Goal: Transaction & Acquisition: Purchase product/service

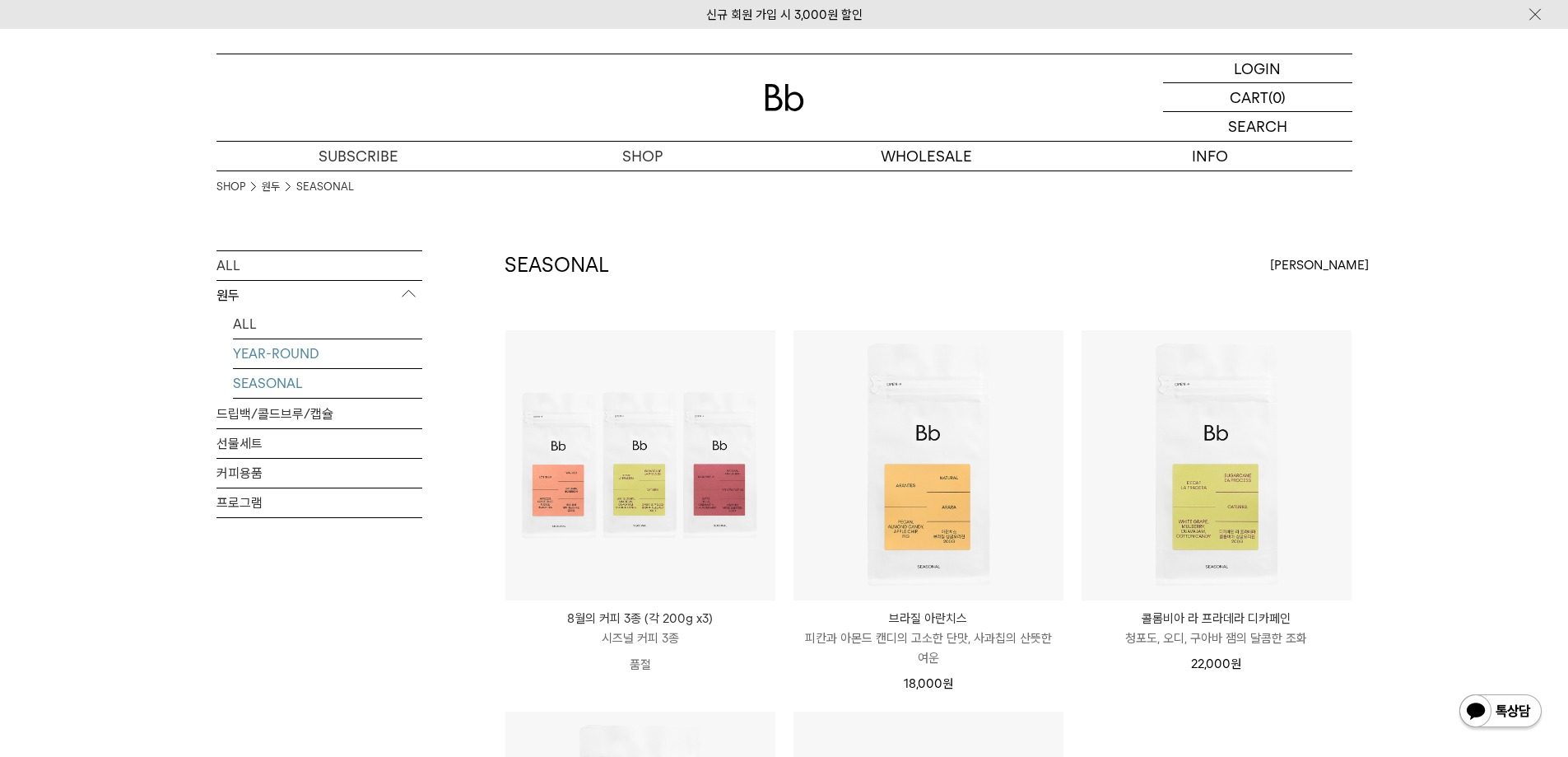
click at [254, 356] on link "YEAR-ROUND" at bounding box center [327, 353] width 189 height 29
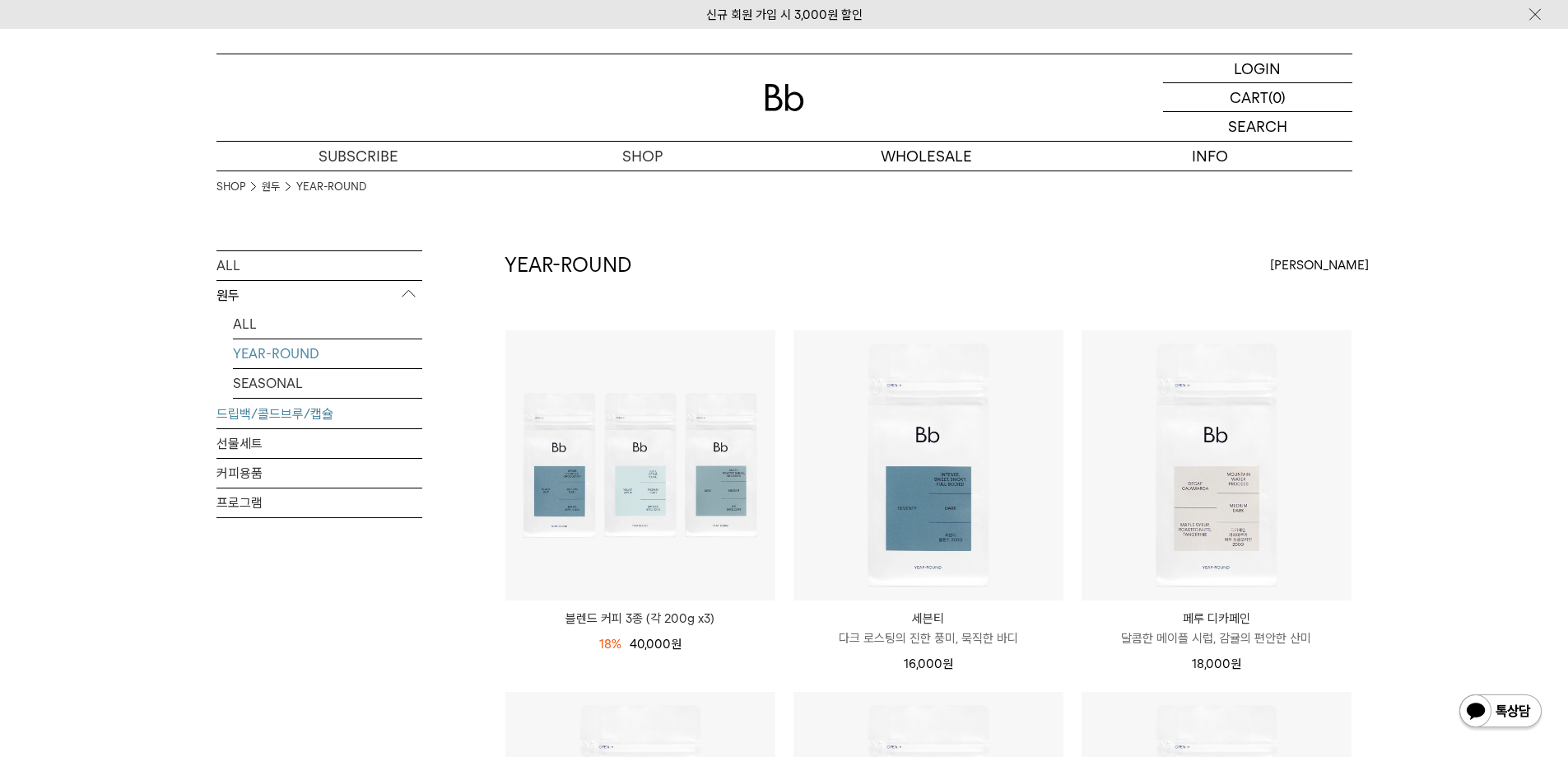
scroll to position [165, 0]
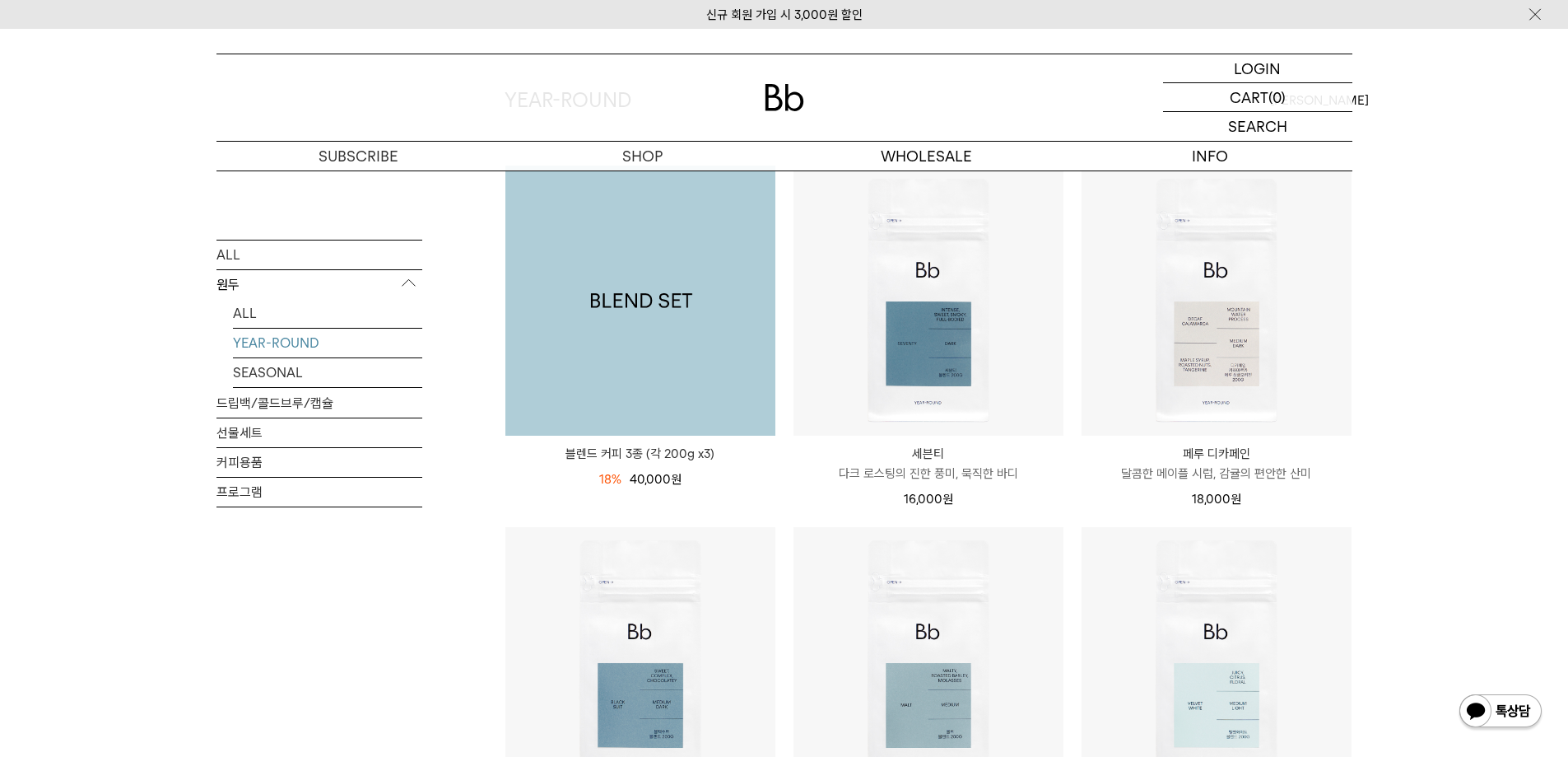
click at [673, 303] on img at bounding box center [640, 300] width 270 height 270
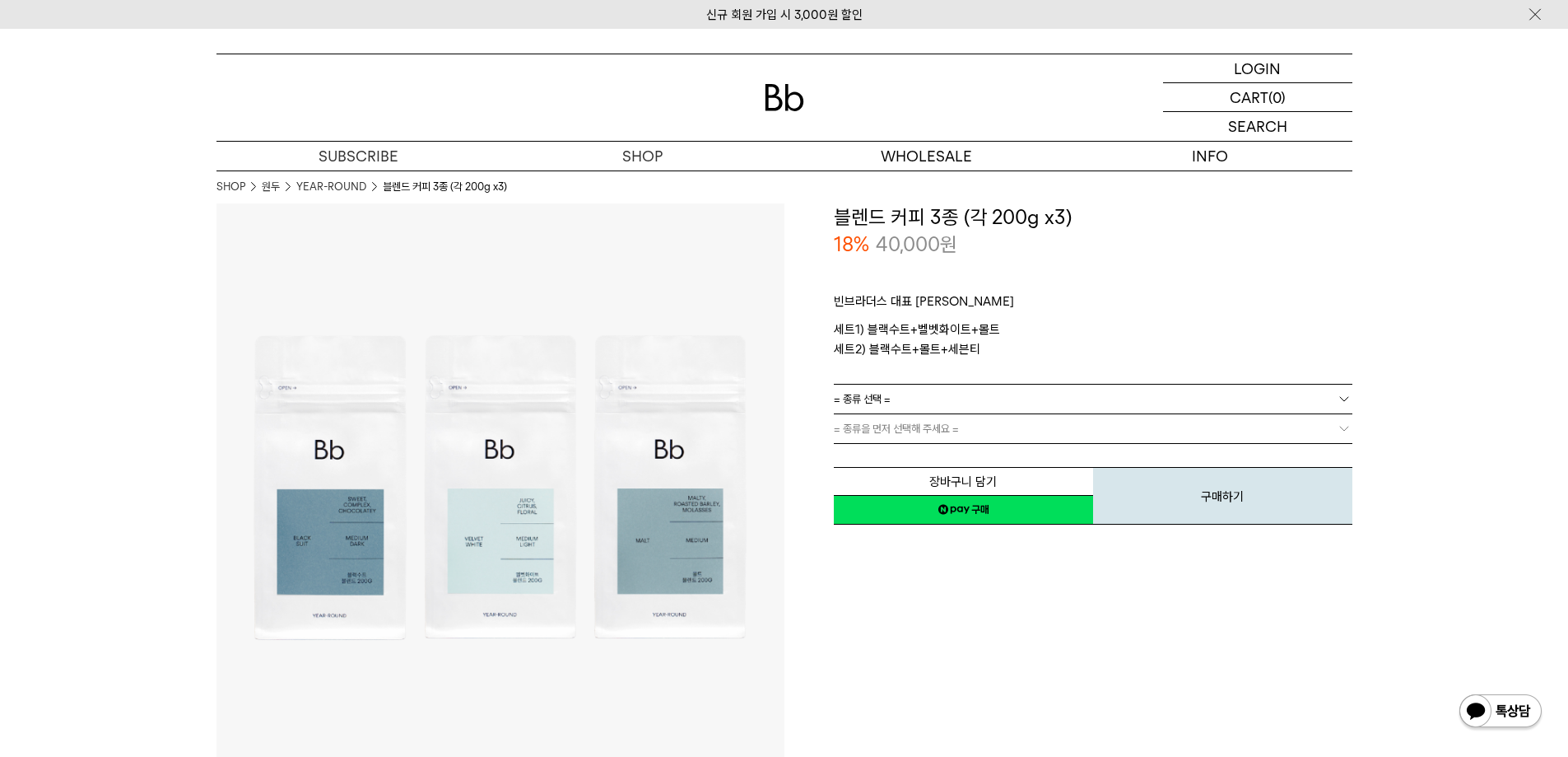
click at [915, 404] on link "= 종류 선택 =" at bounding box center [1093, 398] width 518 height 29
click at [912, 457] on li "블랙수트+몰트+세븐티" at bounding box center [1101, 459] width 502 height 30
click at [950, 428] on link "= 분쇄도 선택 =" at bounding box center [1093, 428] width 518 height 29
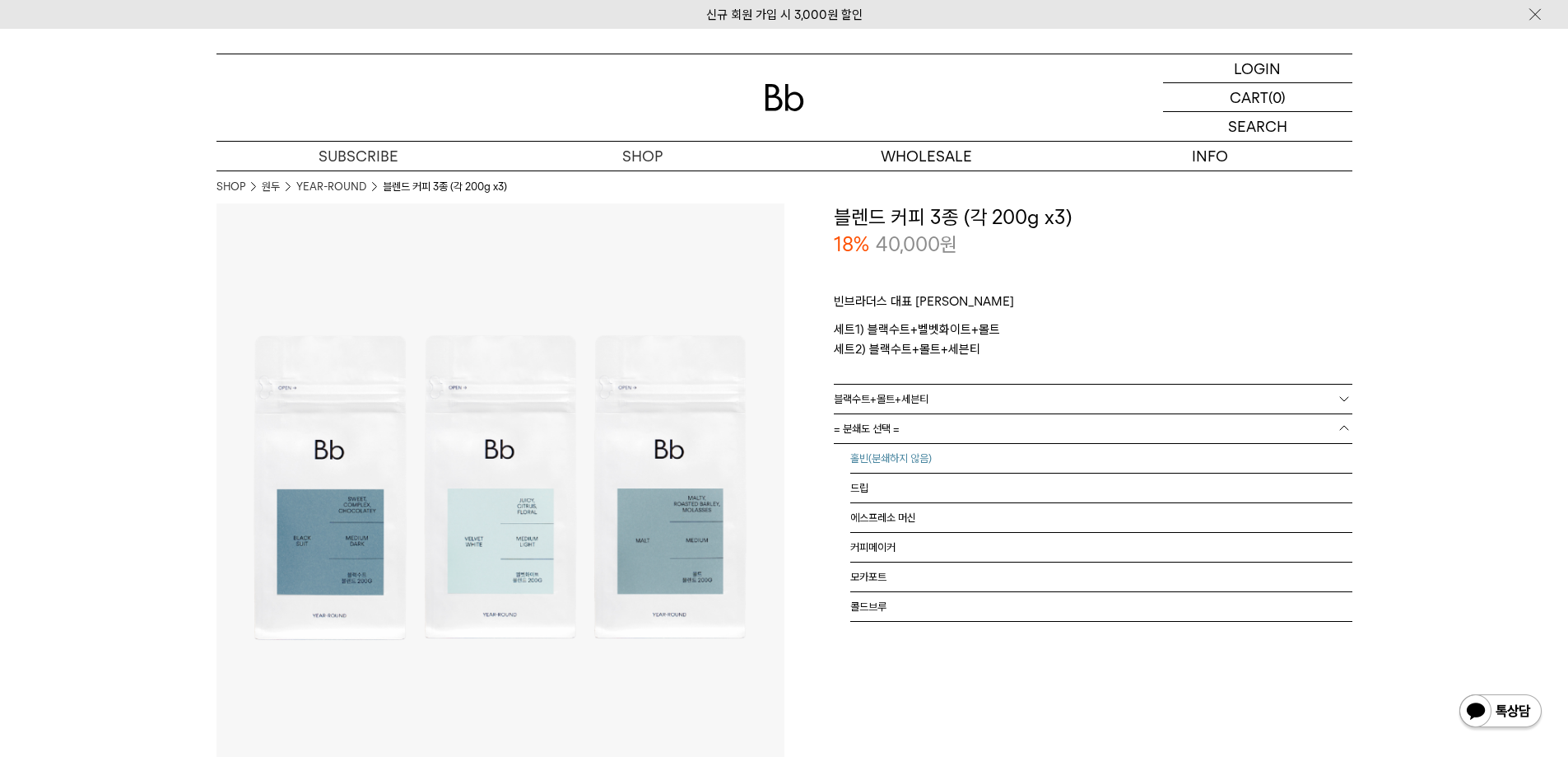
click at [925, 455] on li "홀빈(분쇄하지 않음)" at bounding box center [1101, 459] width 502 height 30
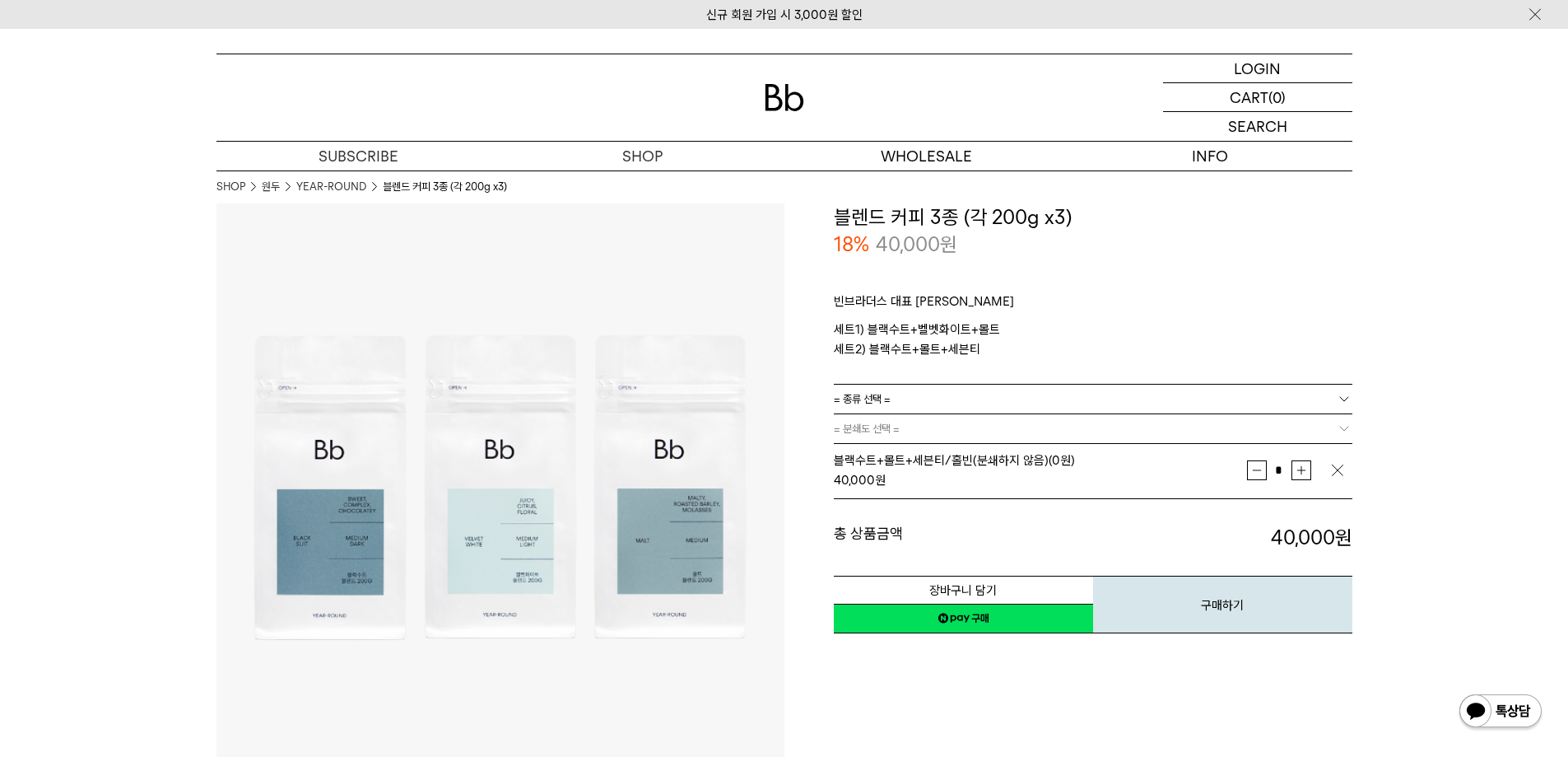
click at [975, 626] on link "네이버페이 구매하기" at bounding box center [964, 618] width 259 height 30
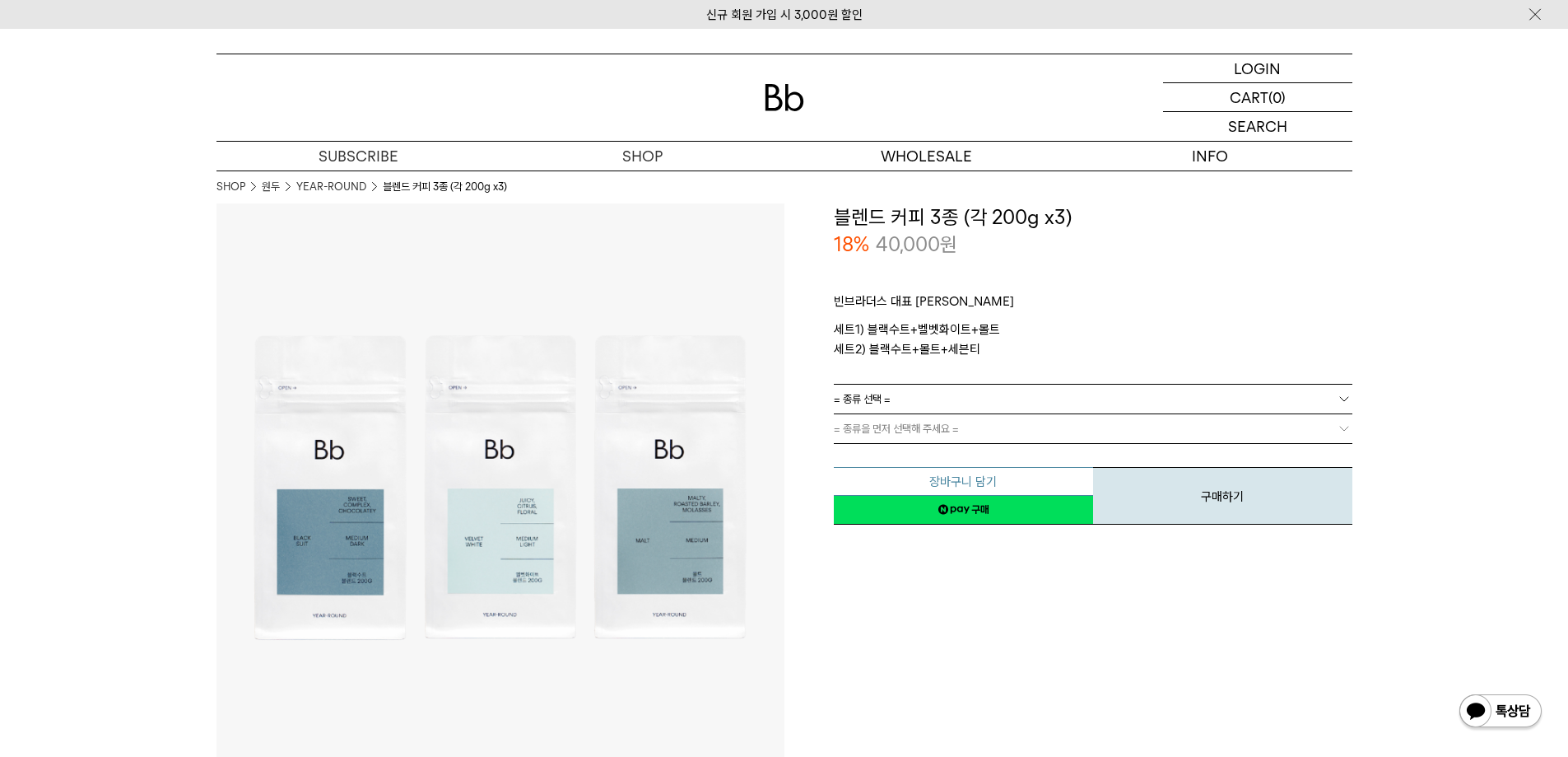
click at [995, 475] on button "장바구니 담기" at bounding box center [964, 481] width 259 height 29
click at [924, 391] on link "= 종류 선택 =" at bounding box center [1093, 398] width 518 height 29
click at [915, 454] on li "블랙수트+몰트+세븐티" at bounding box center [1101, 459] width 502 height 30
click at [913, 434] on link "= 종류을 먼저 선택해 주세요 =" at bounding box center [1093, 428] width 518 height 29
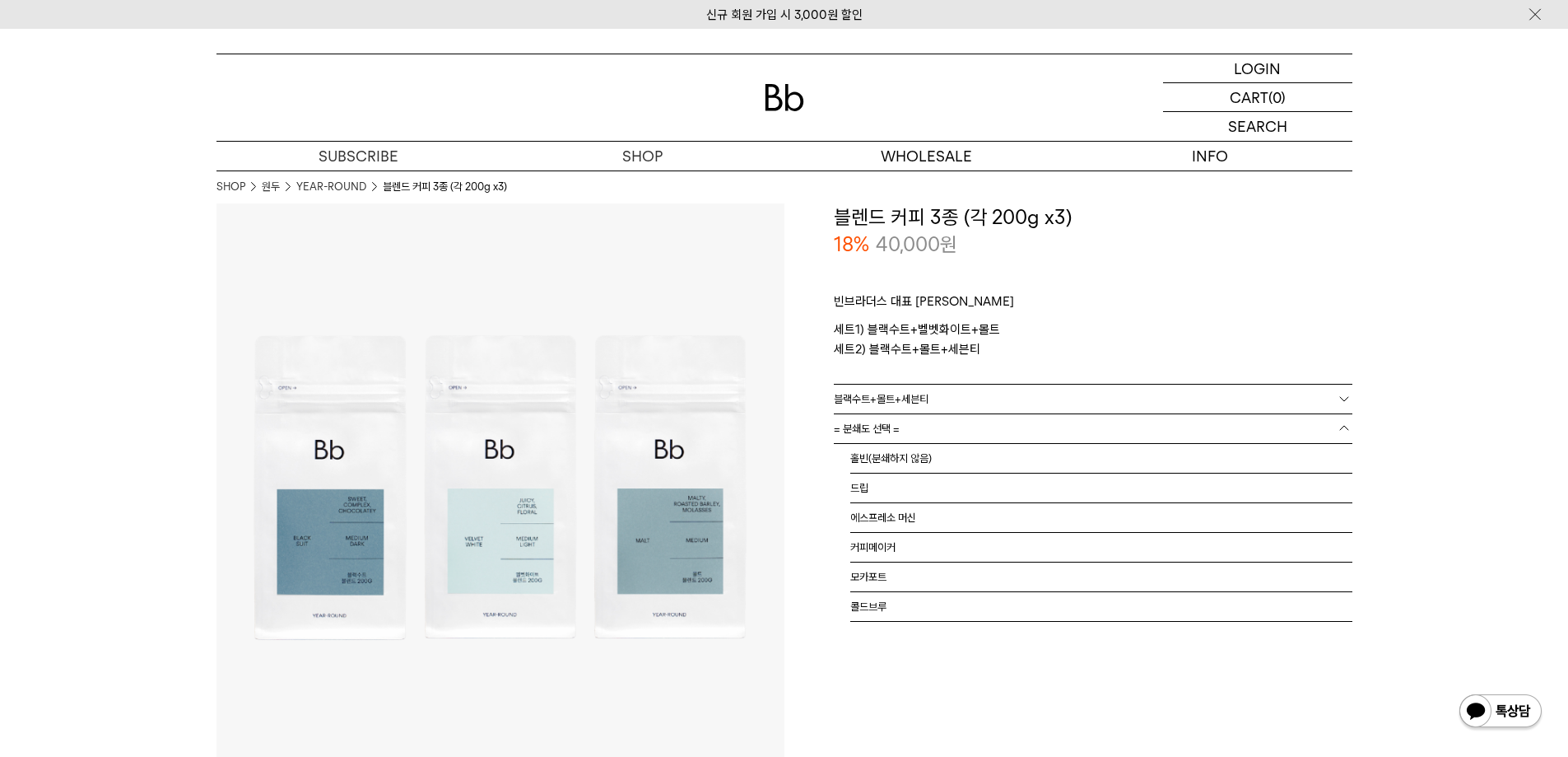
click at [912, 434] on link "= 분쇄도 선택 =" at bounding box center [1093, 428] width 518 height 29
click at [887, 457] on li "홀빈(분쇄하지 않음)" at bounding box center [1101, 459] width 502 height 30
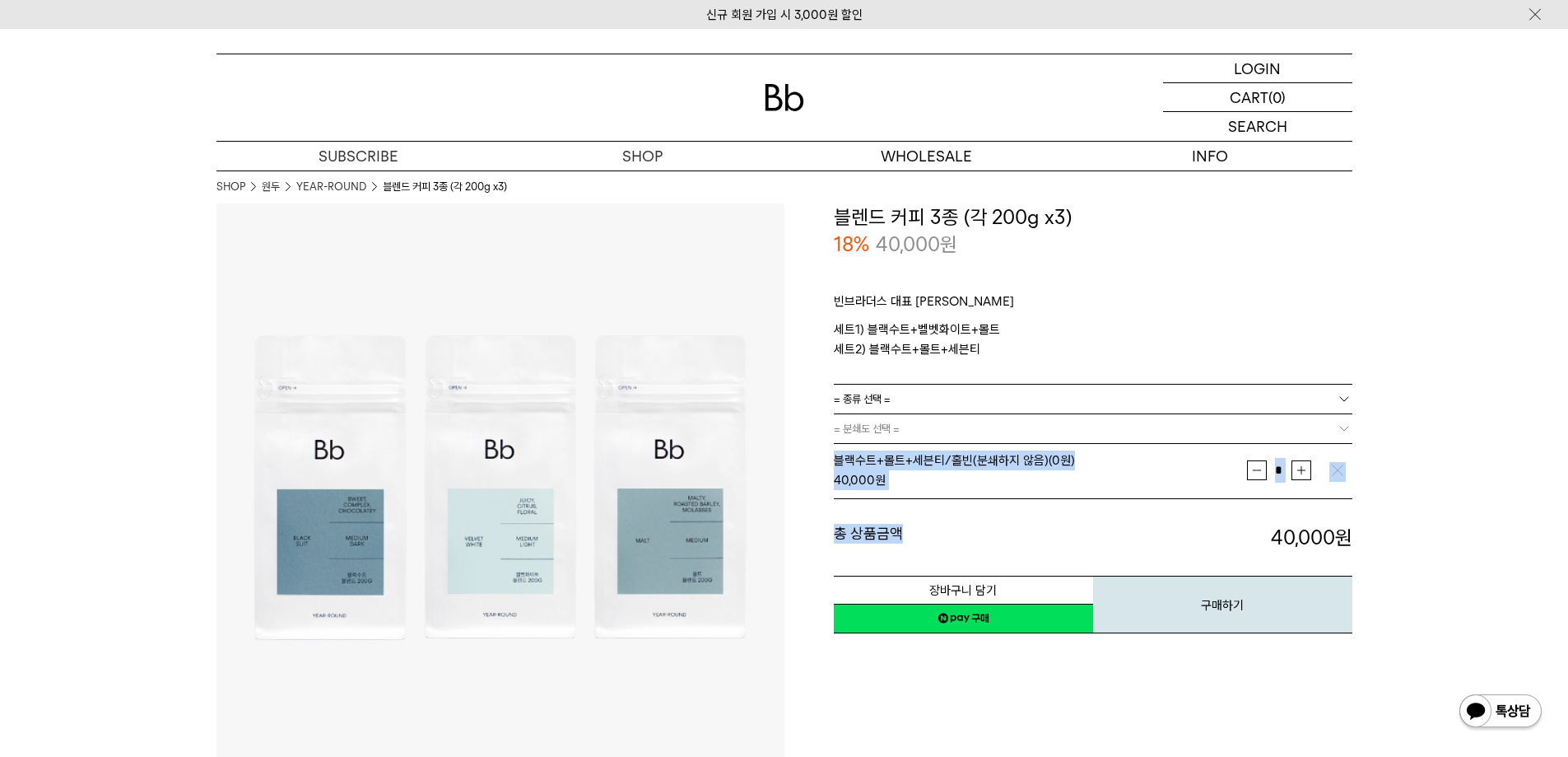
drag, startPoint x: 929, startPoint y: 514, endPoint x: 990, endPoint y: 534, distance: 64.2
click at [1022, 430] on div "**********" at bounding box center [1093, 510] width 518 height 252
click at [971, 579] on button "장바구니 담기" at bounding box center [964, 589] width 259 height 29
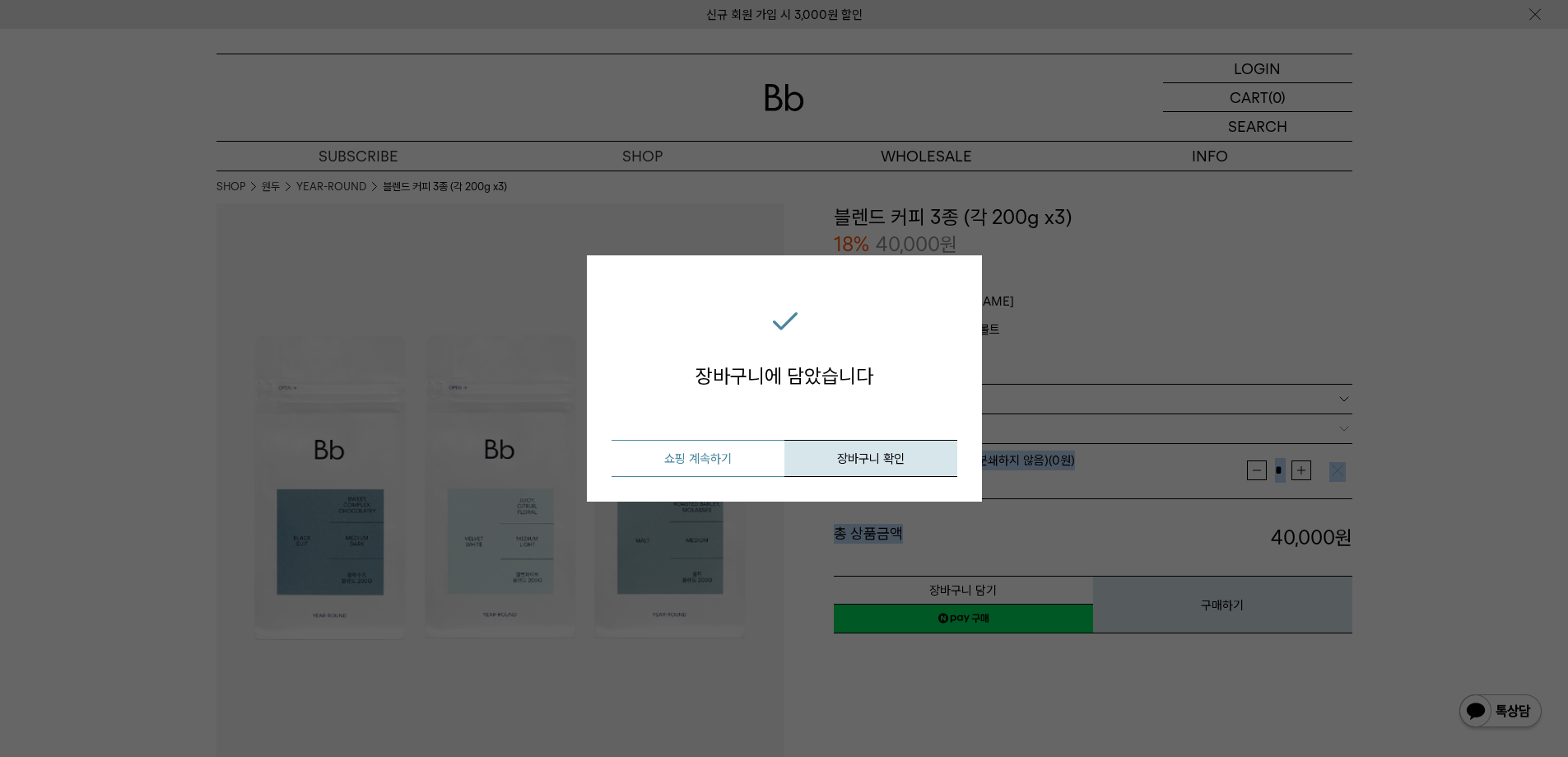
click at [747, 457] on button "쇼핑 계속하기" at bounding box center [697, 459] width 172 height 37
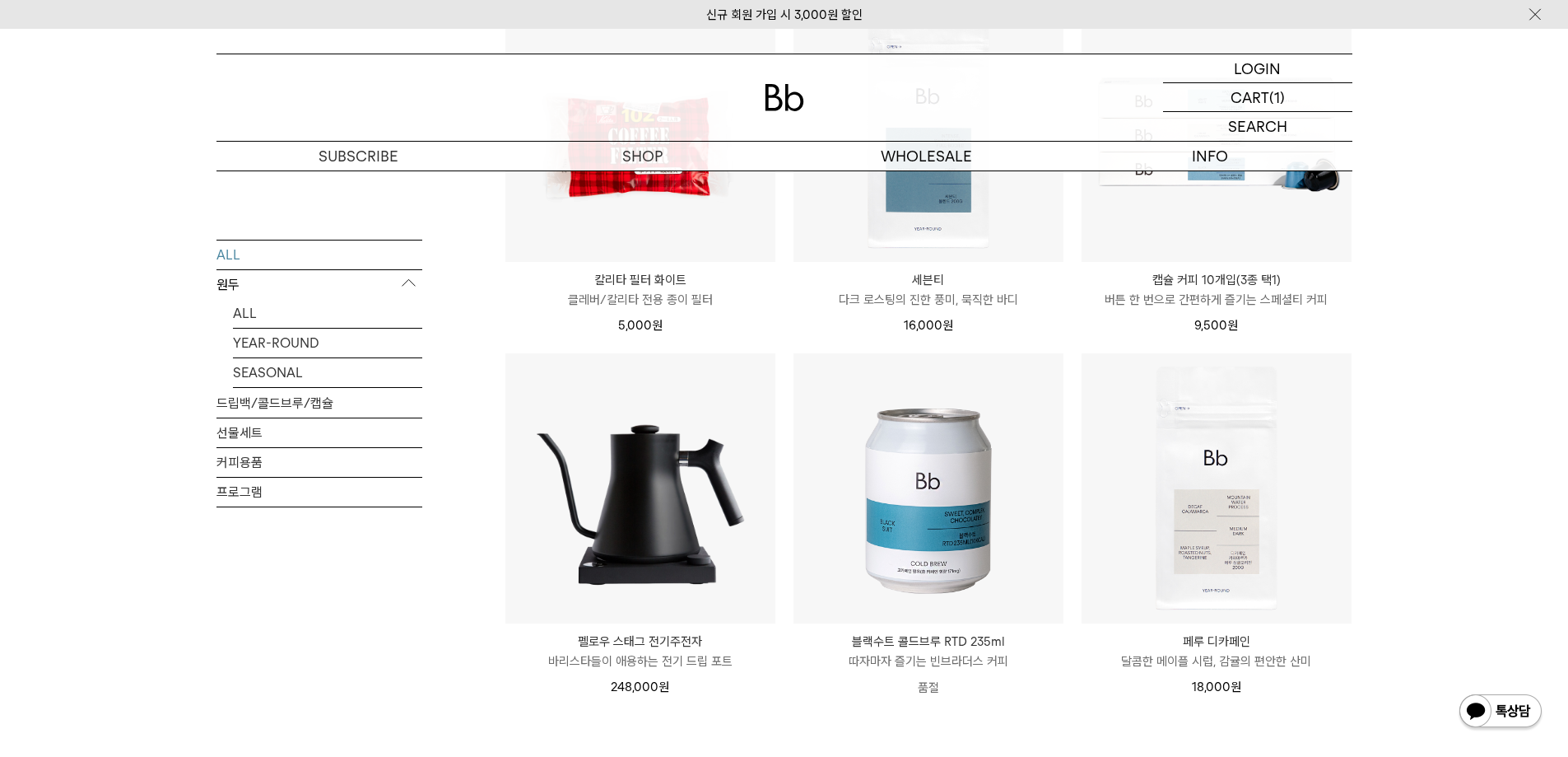
scroll to position [2058, 0]
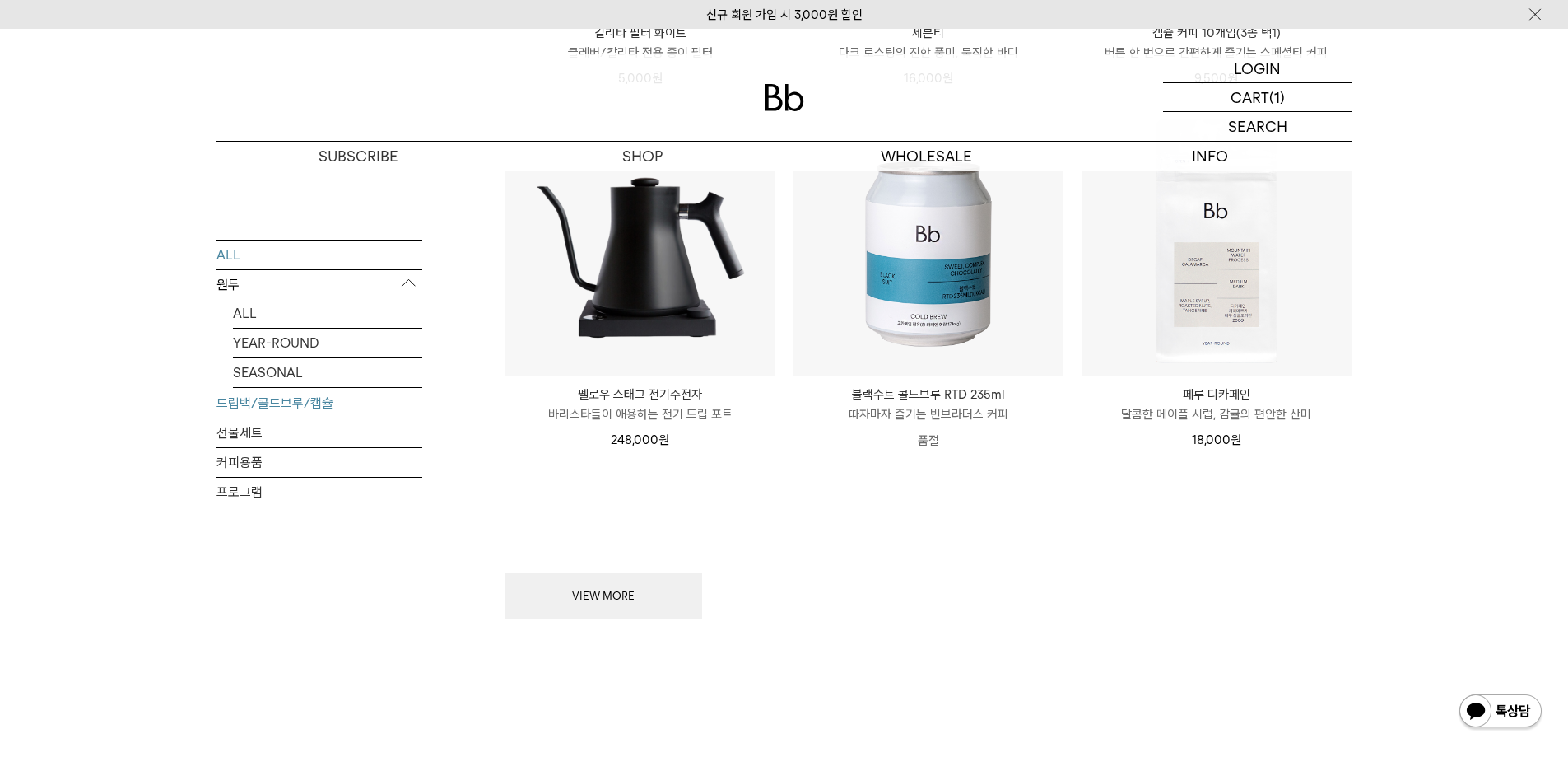
click at [277, 395] on link "드립백/콜드브루/캡슐" at bounding box center [319, 402] width 206 height 29
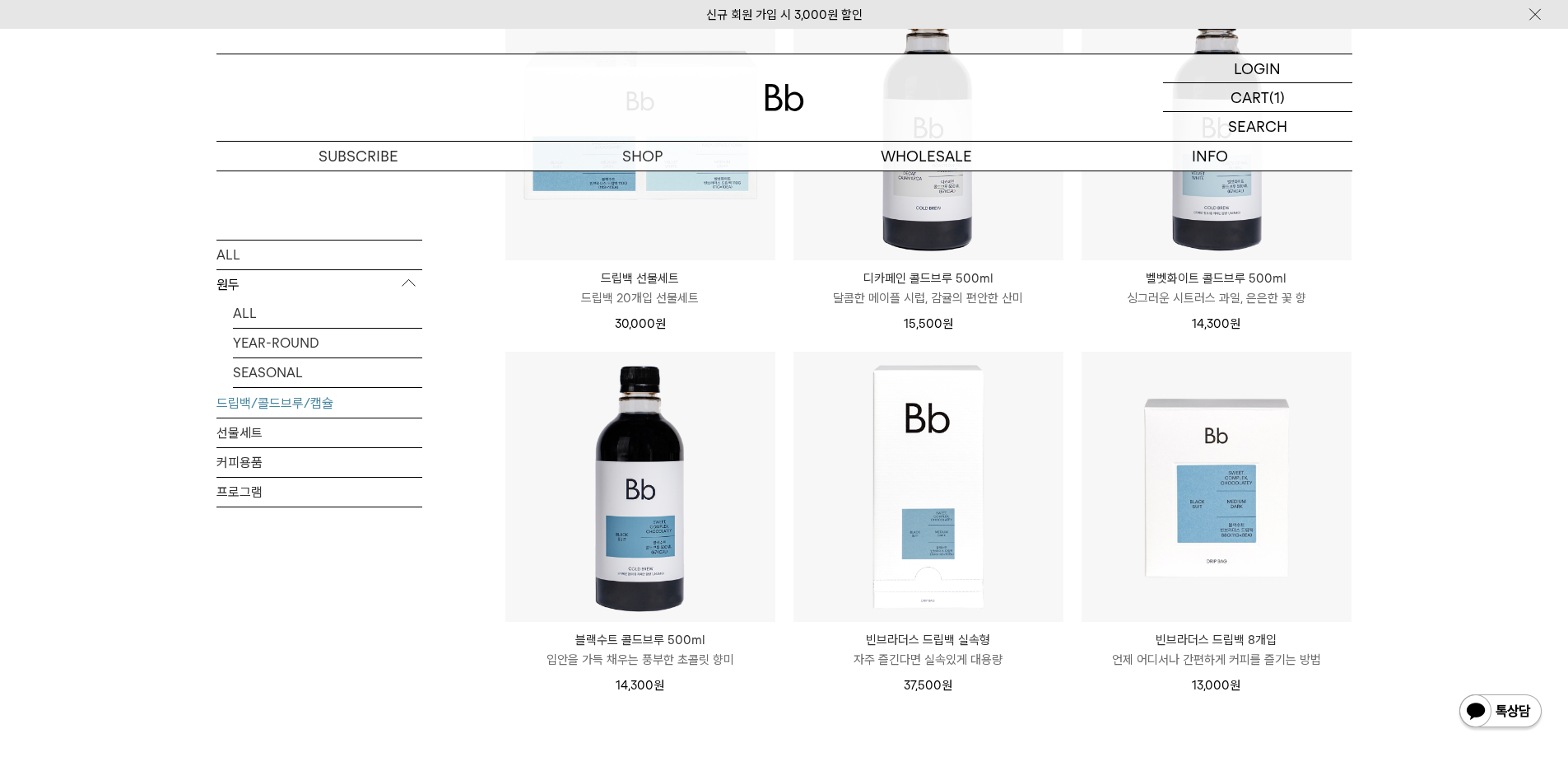
scroll to position [1152, 0]
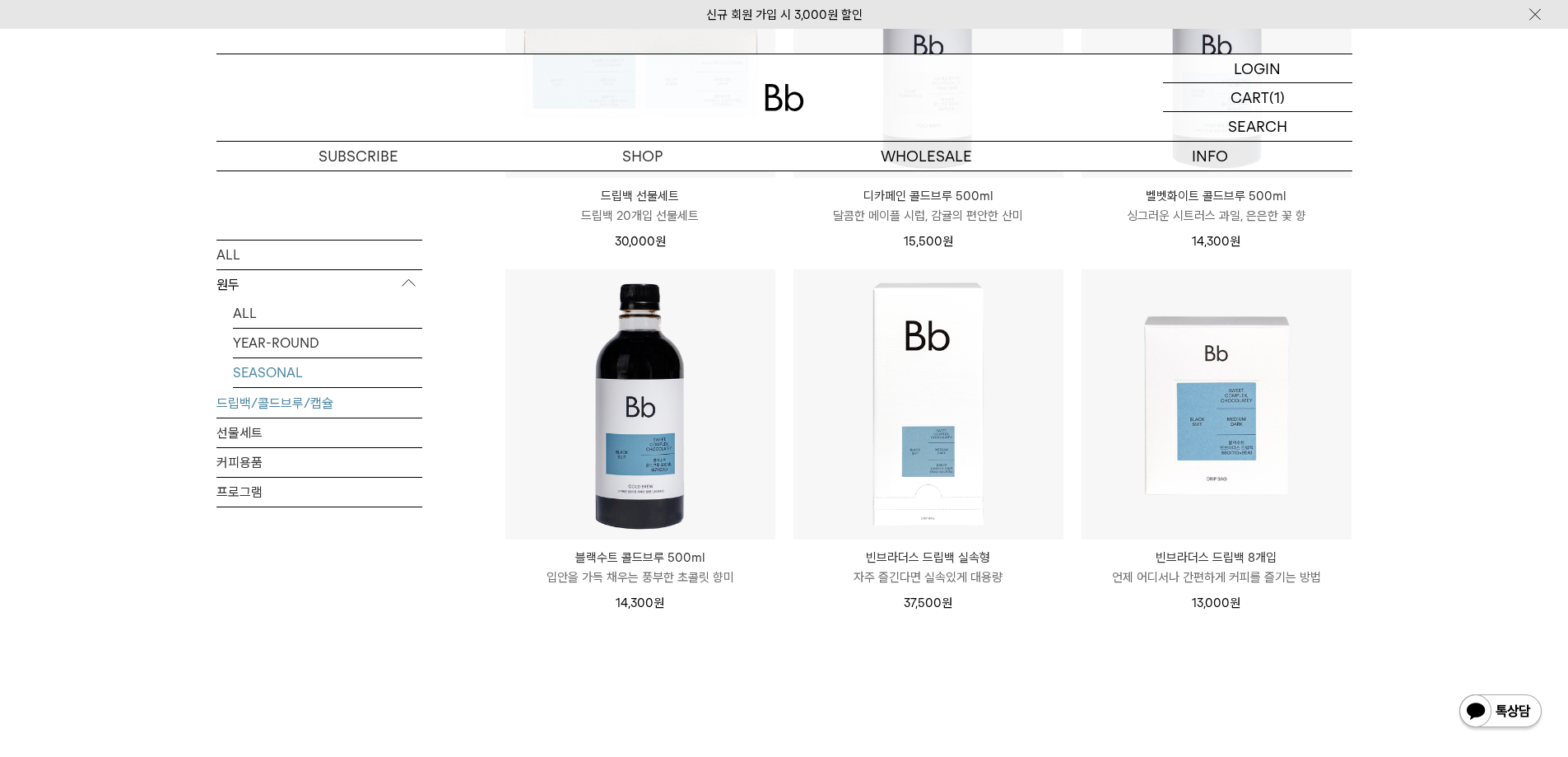
click at [283, 365] on link "SEASONAL" at bounding box center [327, 371] width 189 height 29
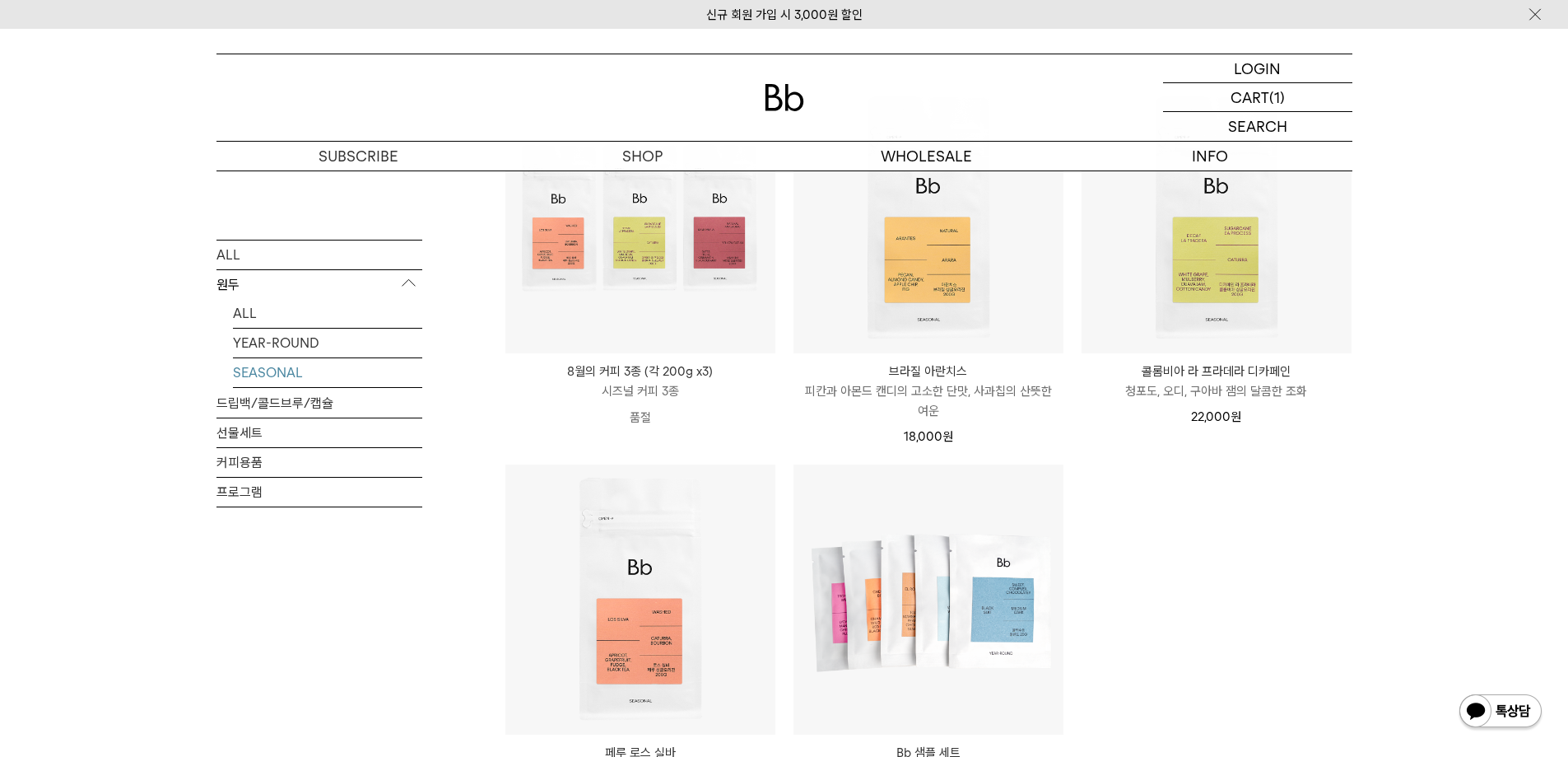
scroll to position [412, 0]
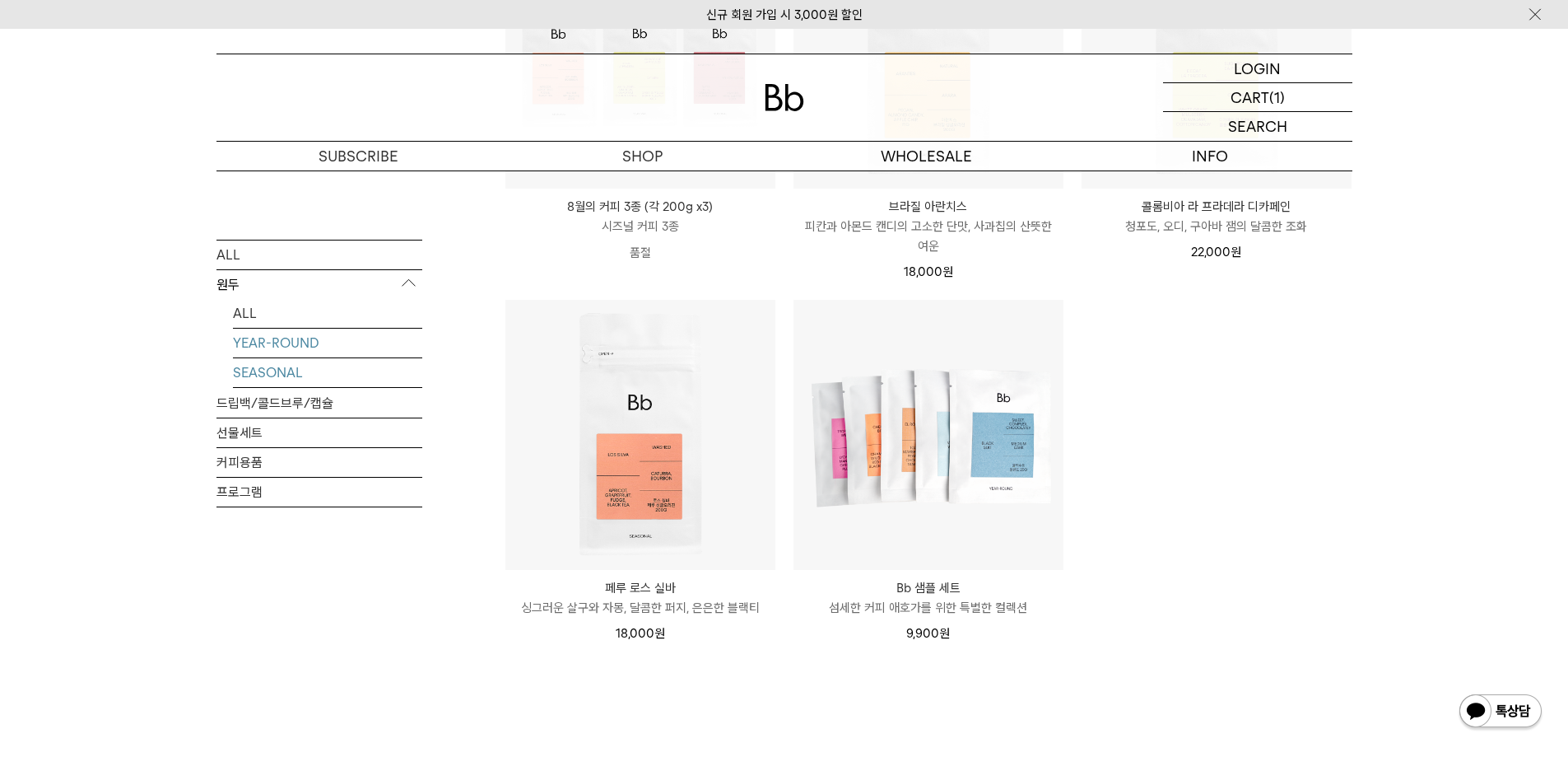
click at [271, 344] on link "YEAR-ROUND" at bounding box center [327, 341] width 189 height 29
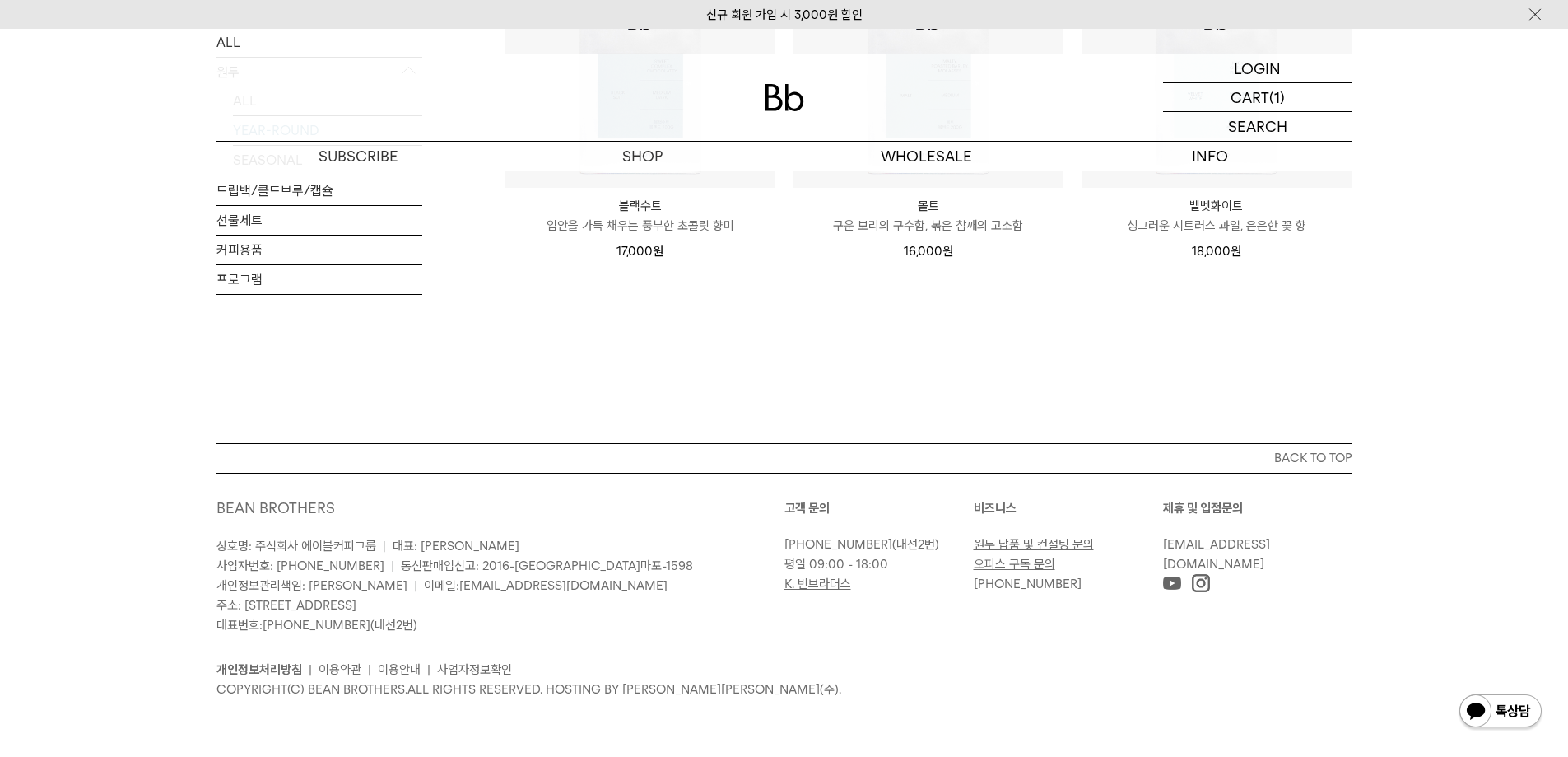
scroll to position [527, 0]
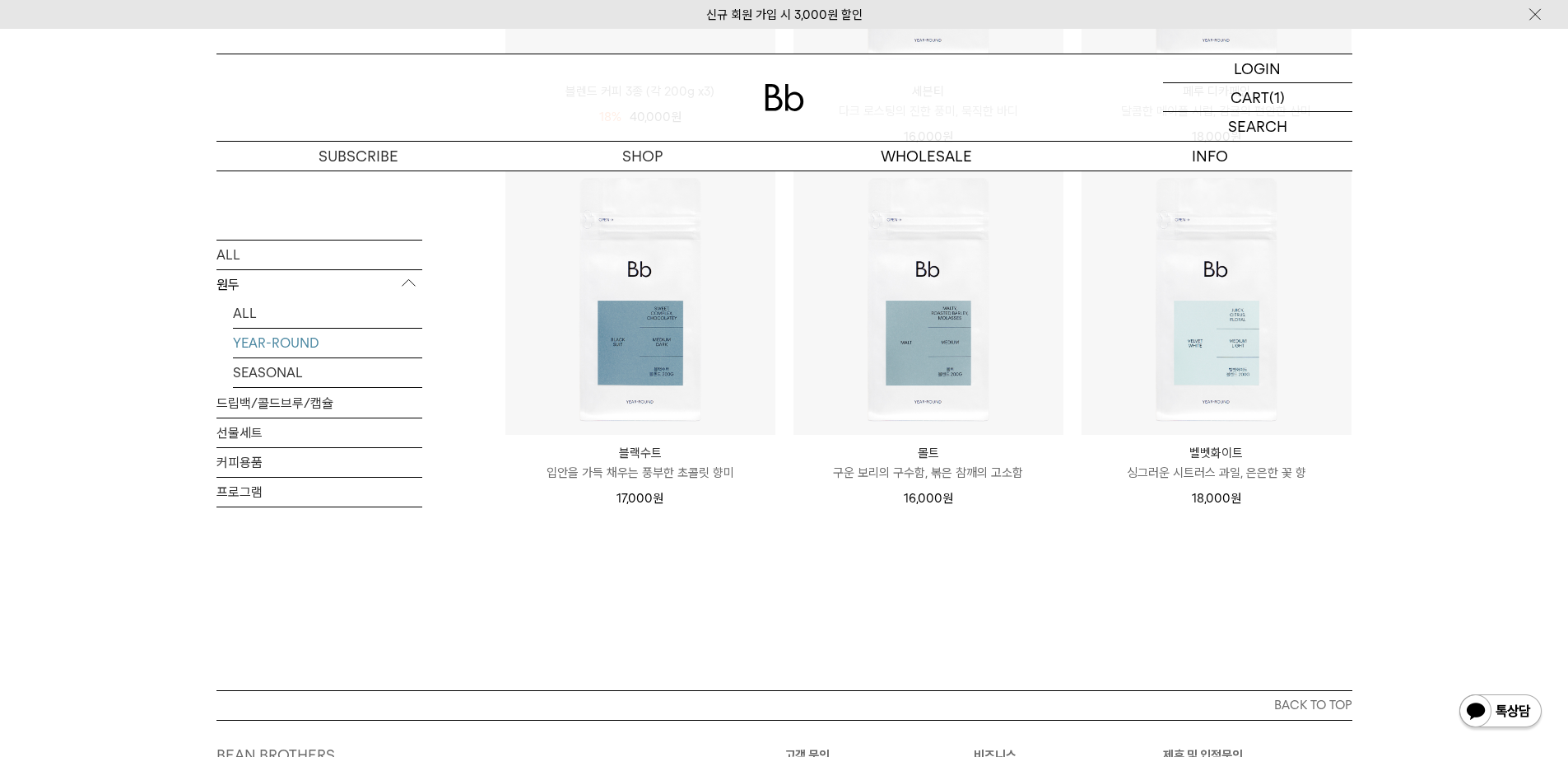
click at [282, 338] on link "YEAR-ROUND" at bounding box center [327, 341] width 189 height 29
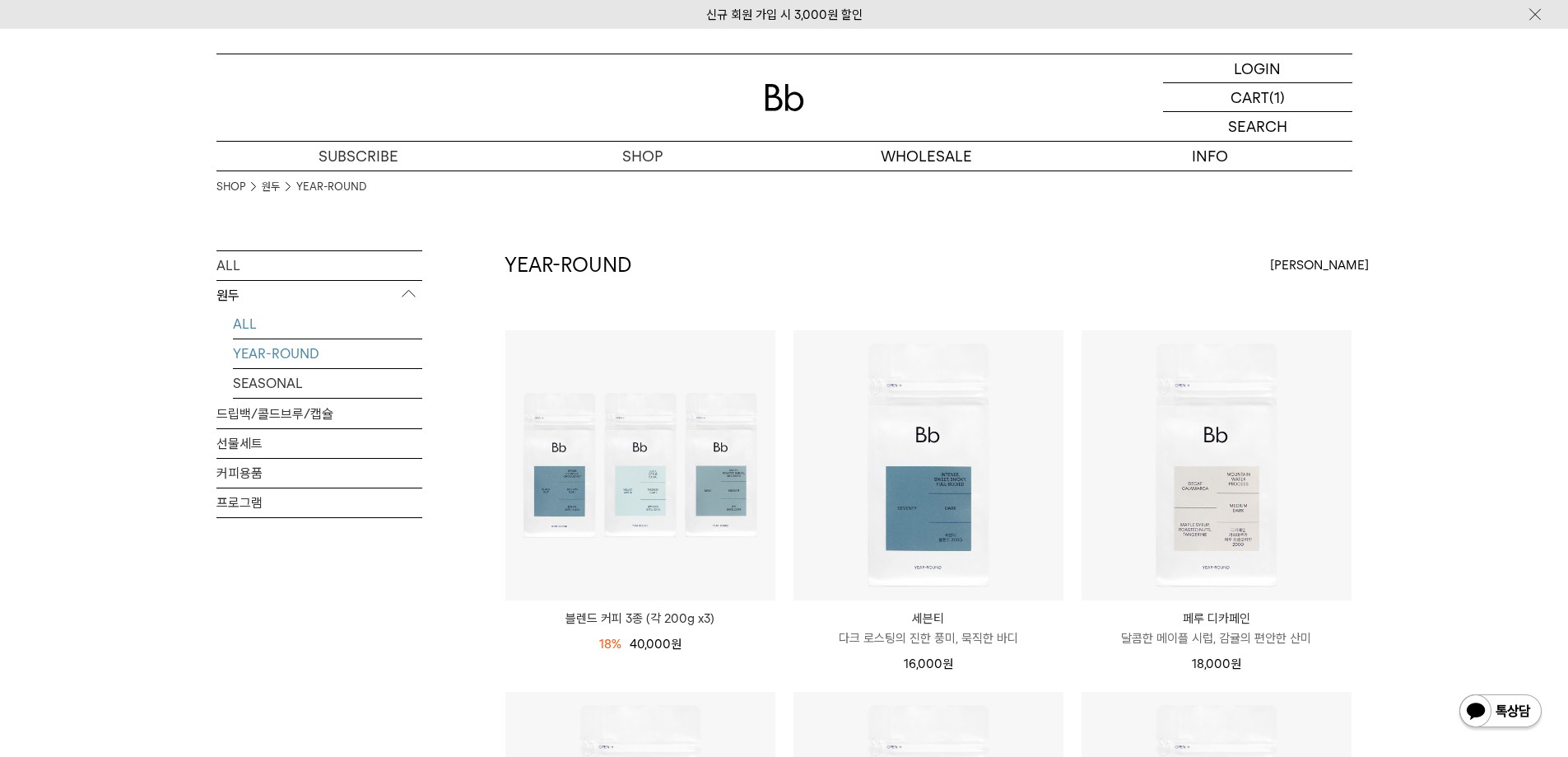
click at [254, 316] on link "ALL" at bounding box center [327, 323] width 189 height 29
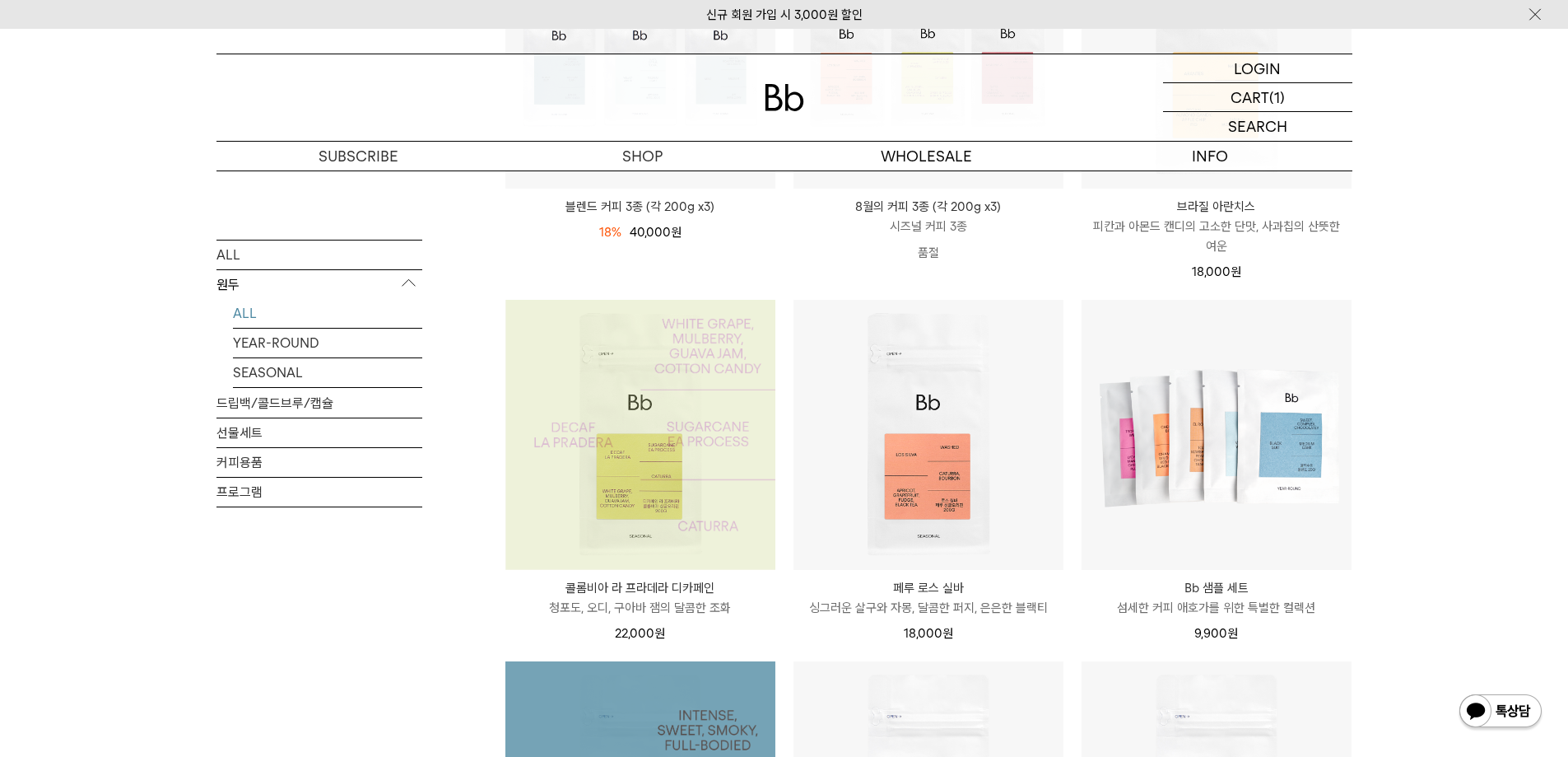
scroll to position [988, 0]
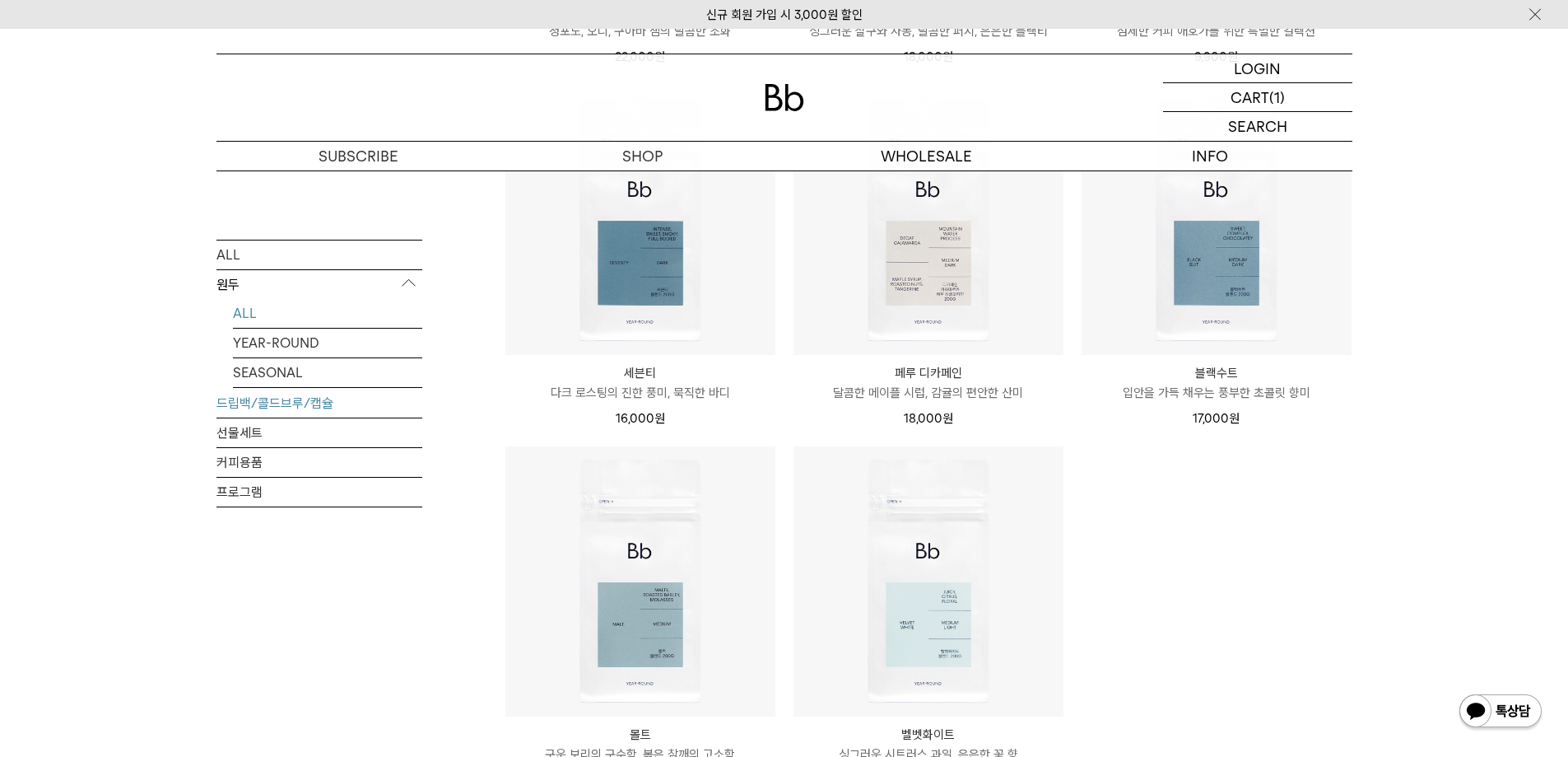
click at [262, 401] on link "드립백/콜드브루/캡슐" at bounding box center [319, 402] width 206 height 29
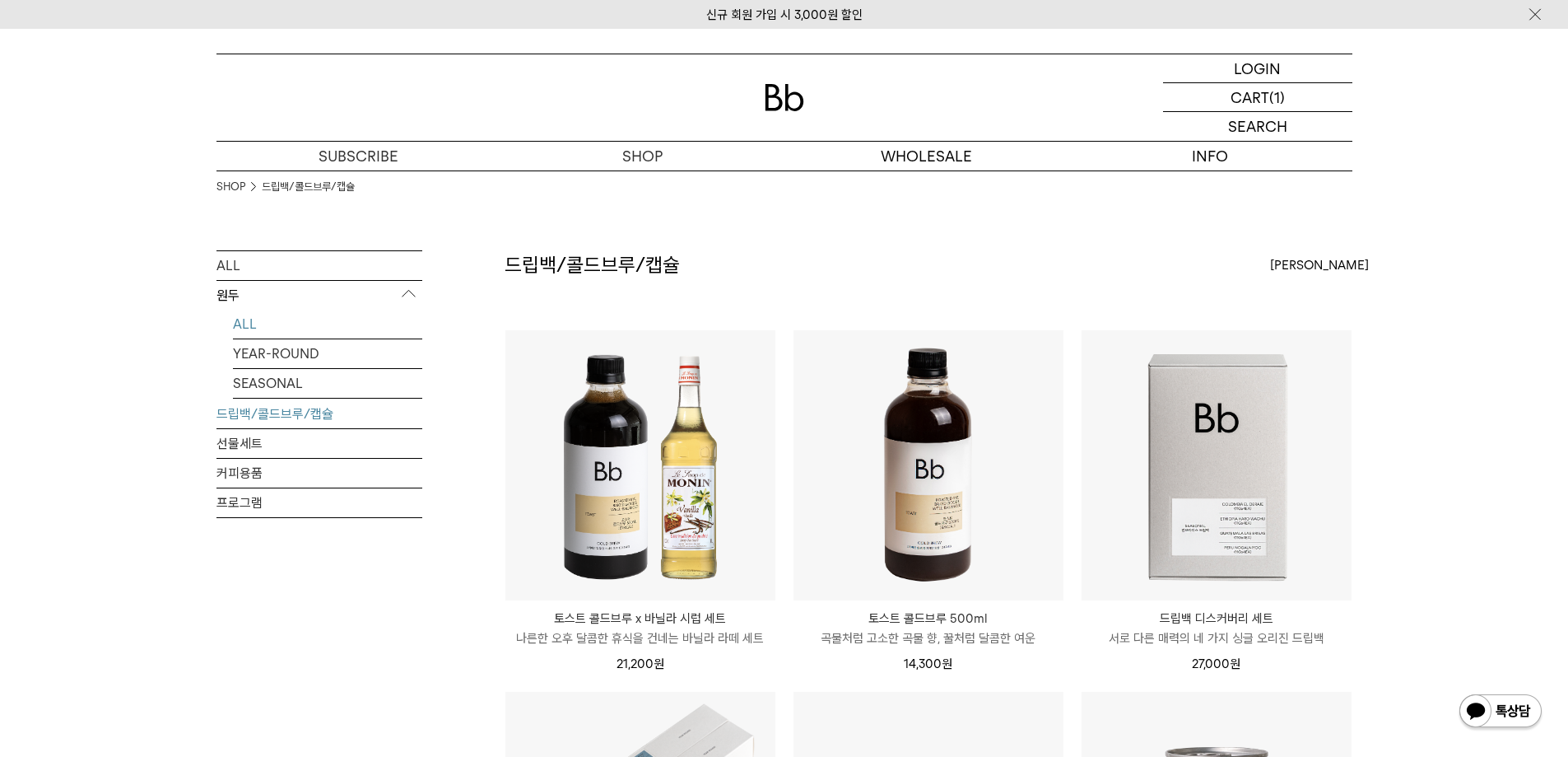
click at [264, 317] on link "ALL" at bounding box center [327, 323] width 189 height 29
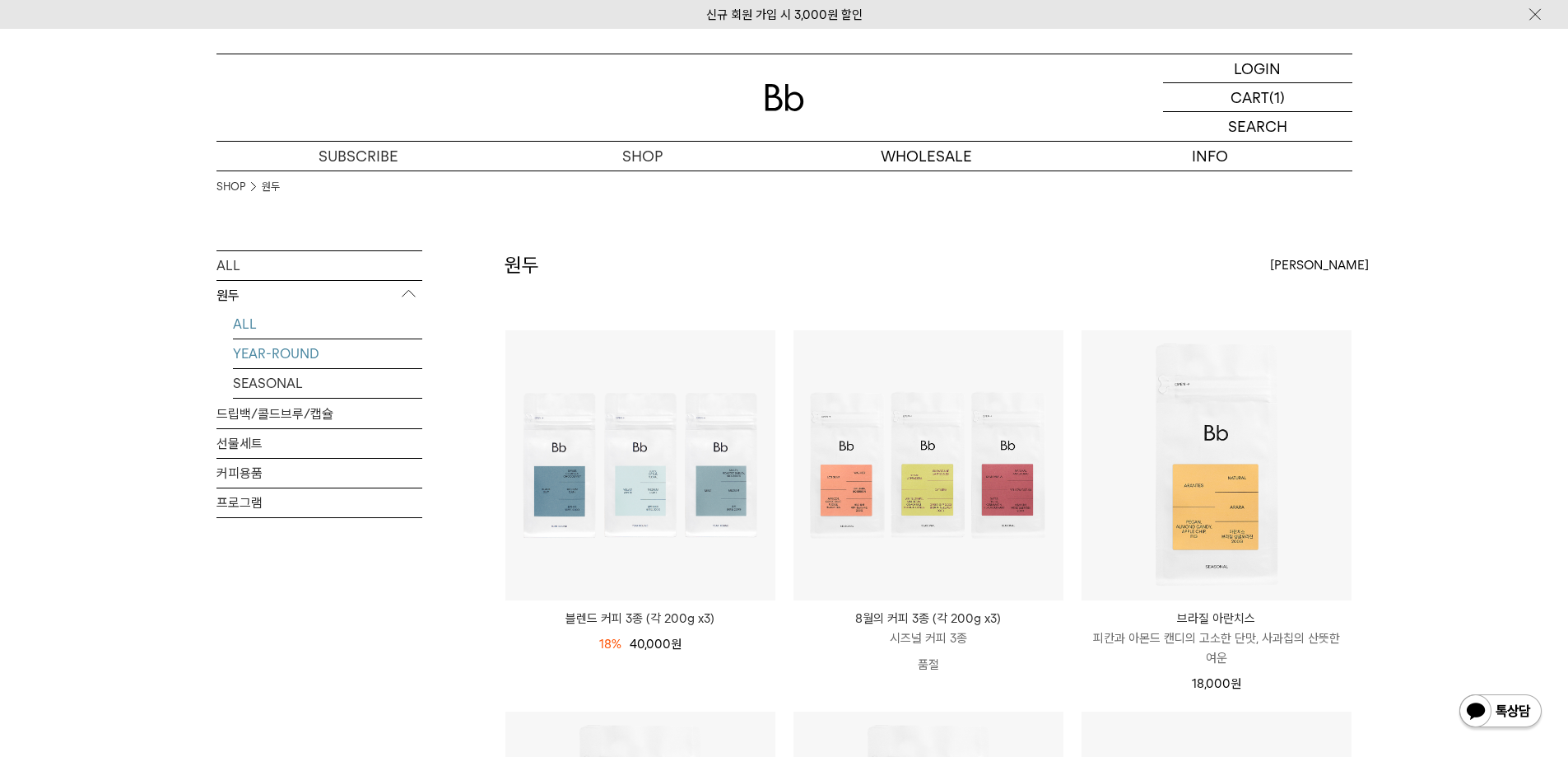
click at [281, 355] on link "YEAR-ROUND" at bounding box center [327, 353] width 189 height 29
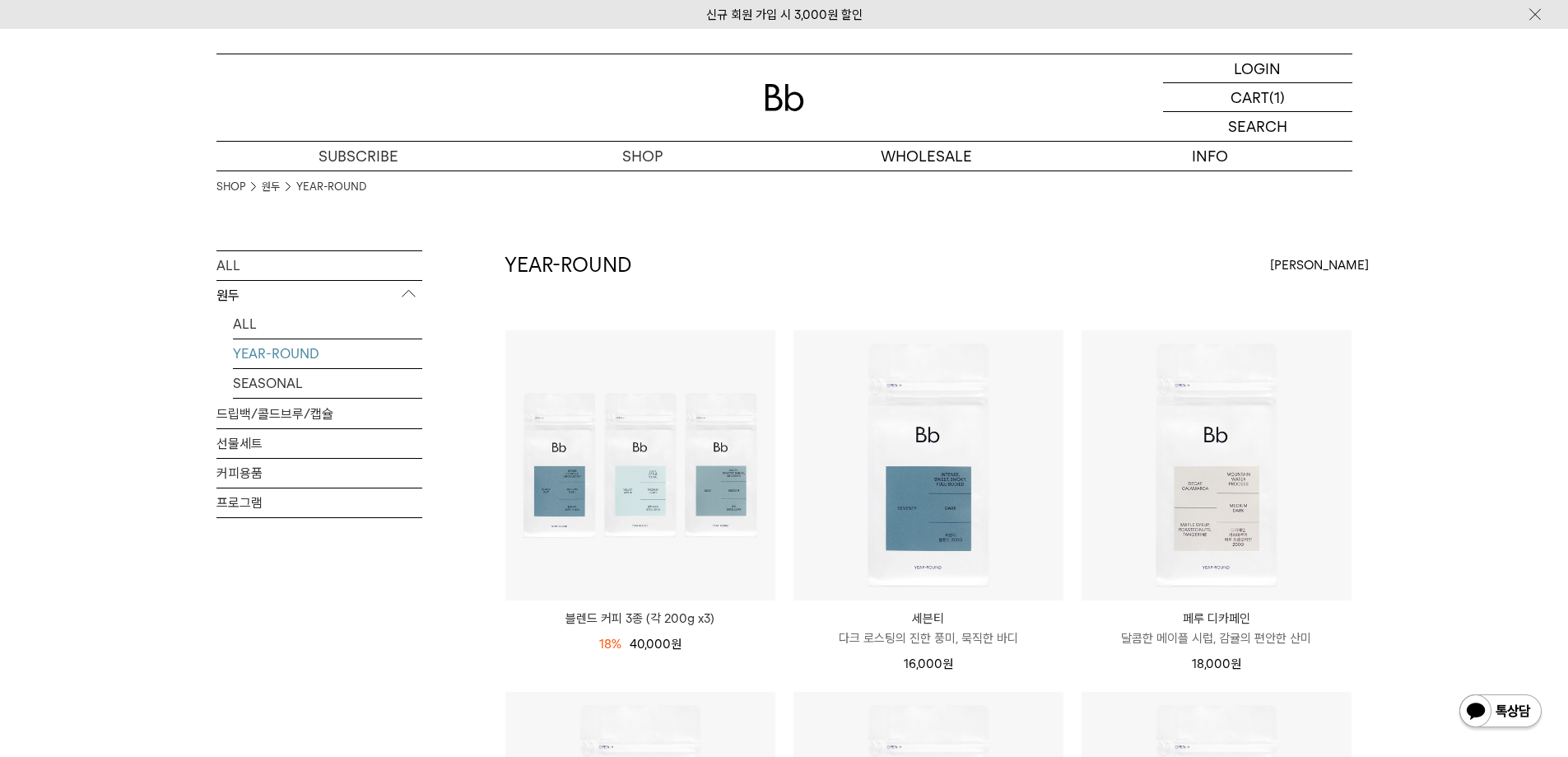
scroll to position [247, 0]
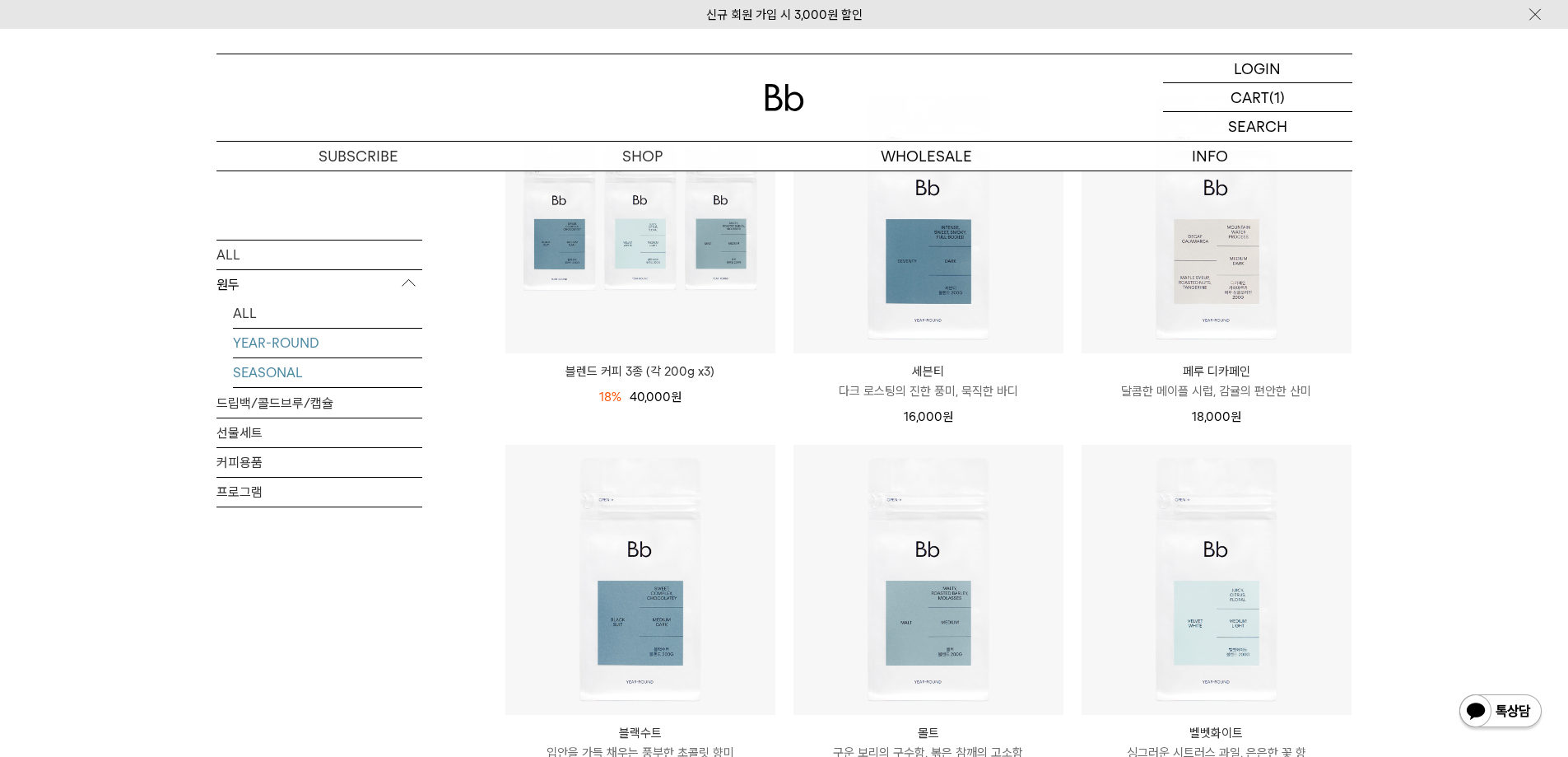
click at [273, 366] on link "SEASONAL" at bounding box center [327, 371] width 189 height 29
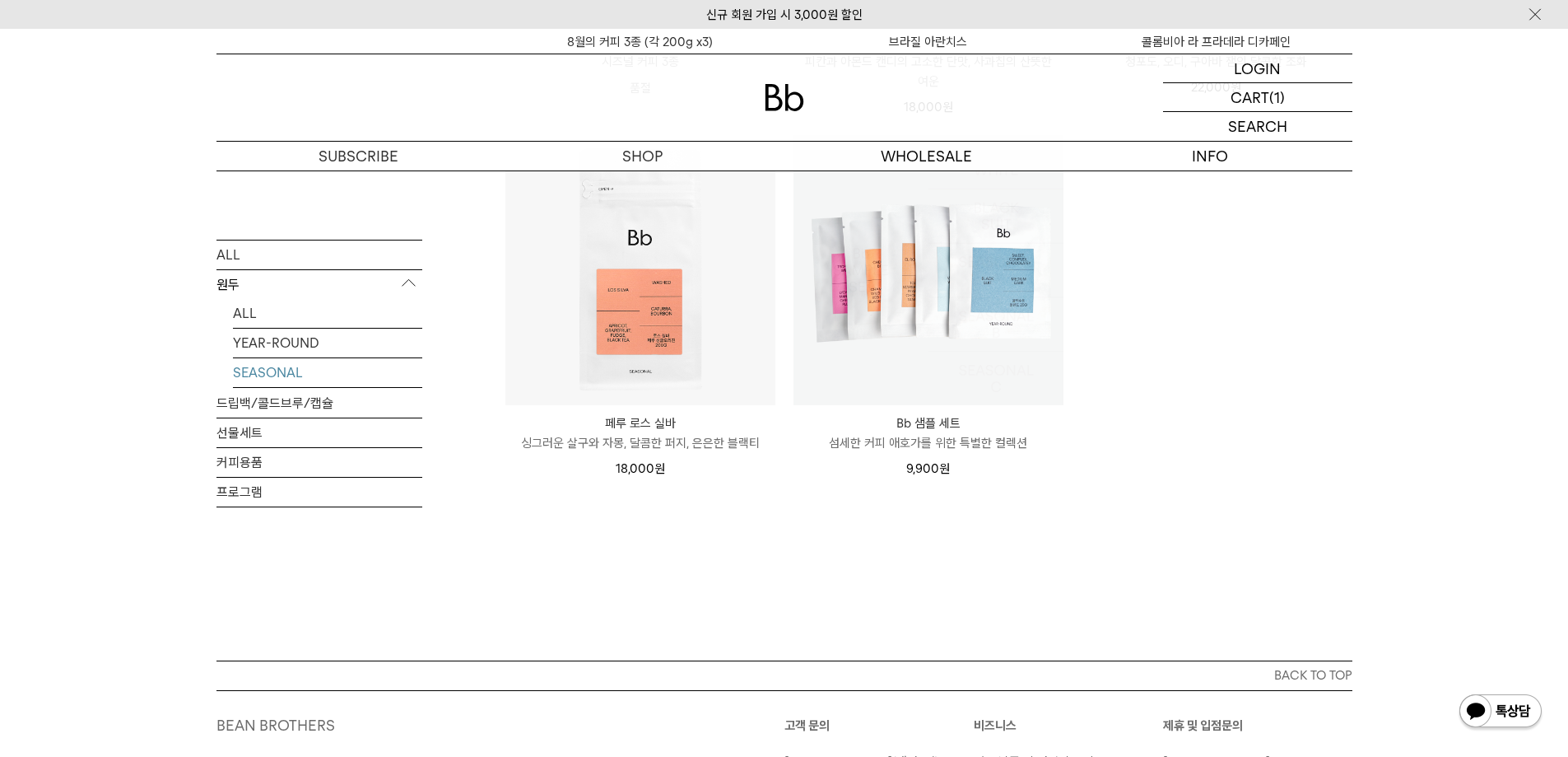
scroll to position [658, 0]
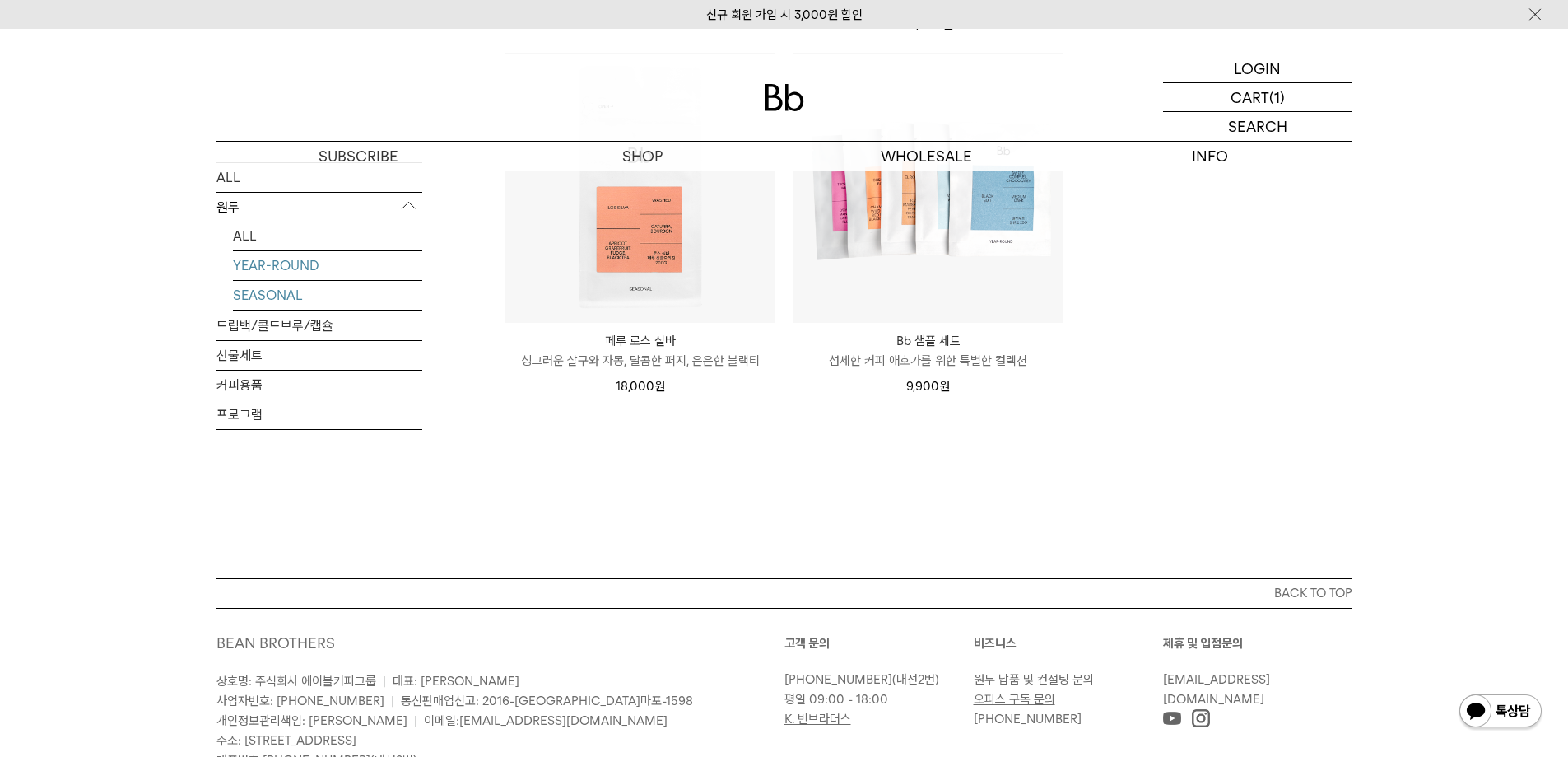
click at [292, 269] on link "YEAR-ROUND" at bounding box center [327, 265] width 189 height 29
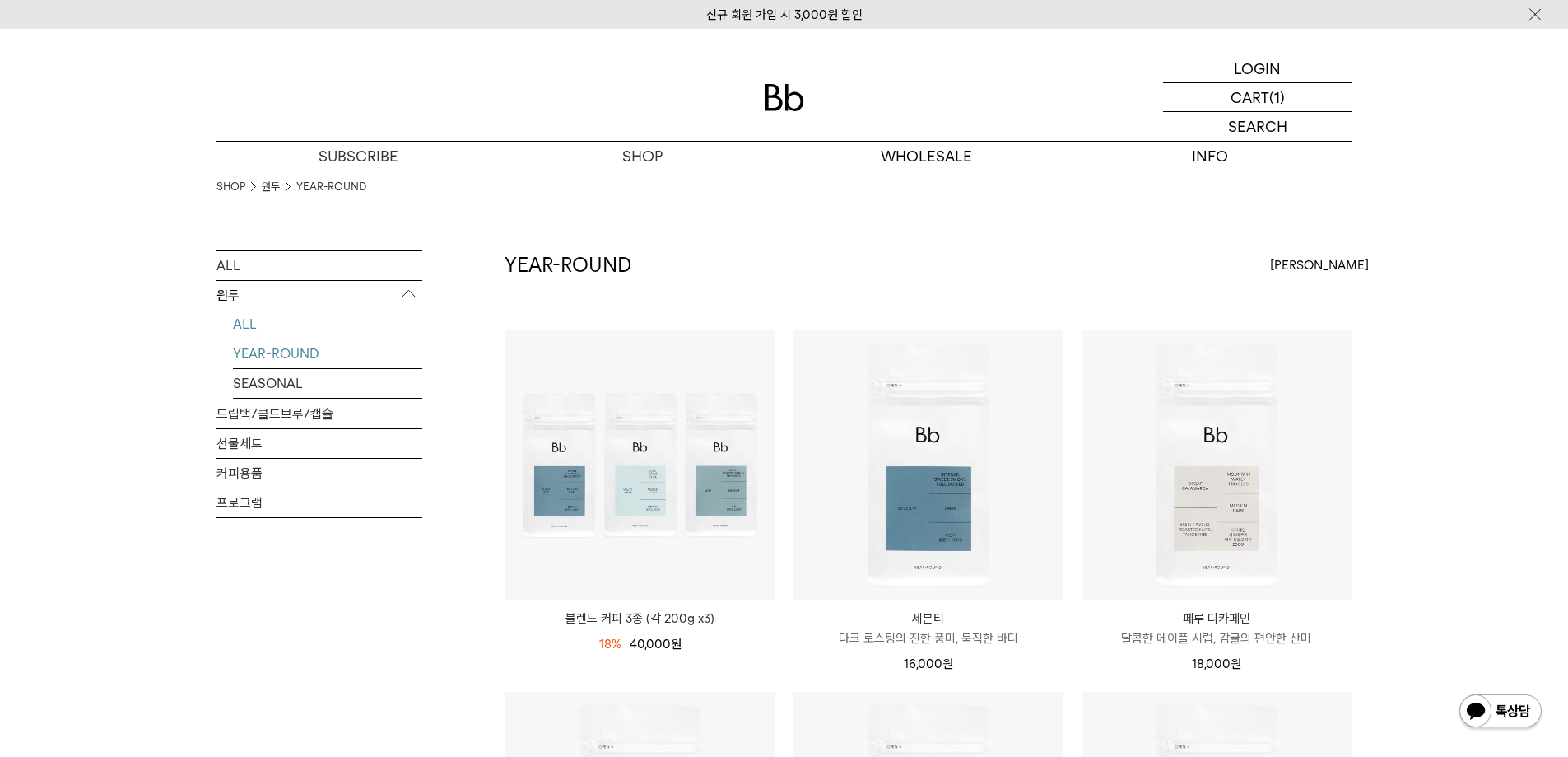
click at [253, 327] on link "ALL" at bounding box center [327, 323] width 189 height 29
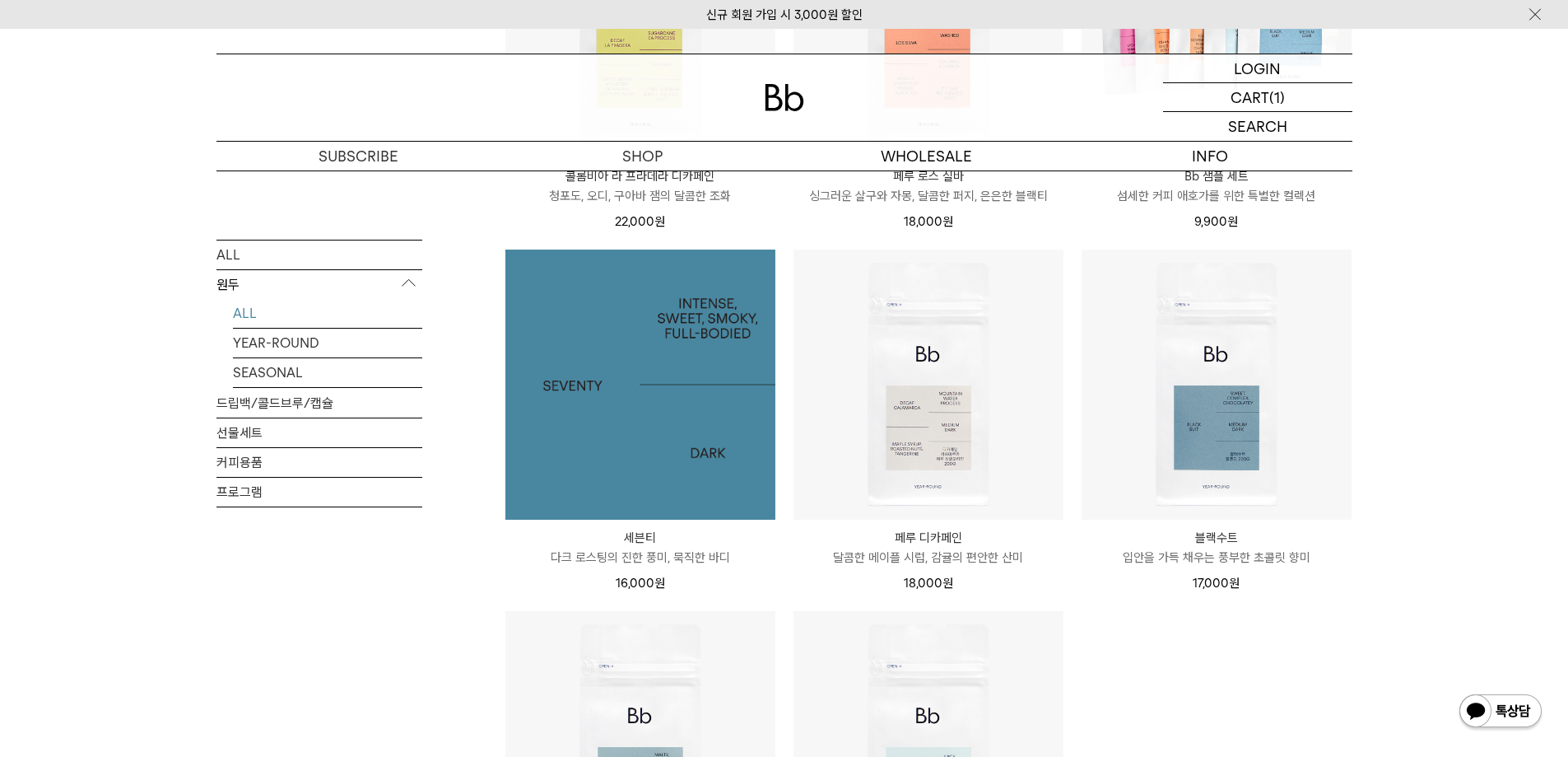
scroll to position [1235, 0]
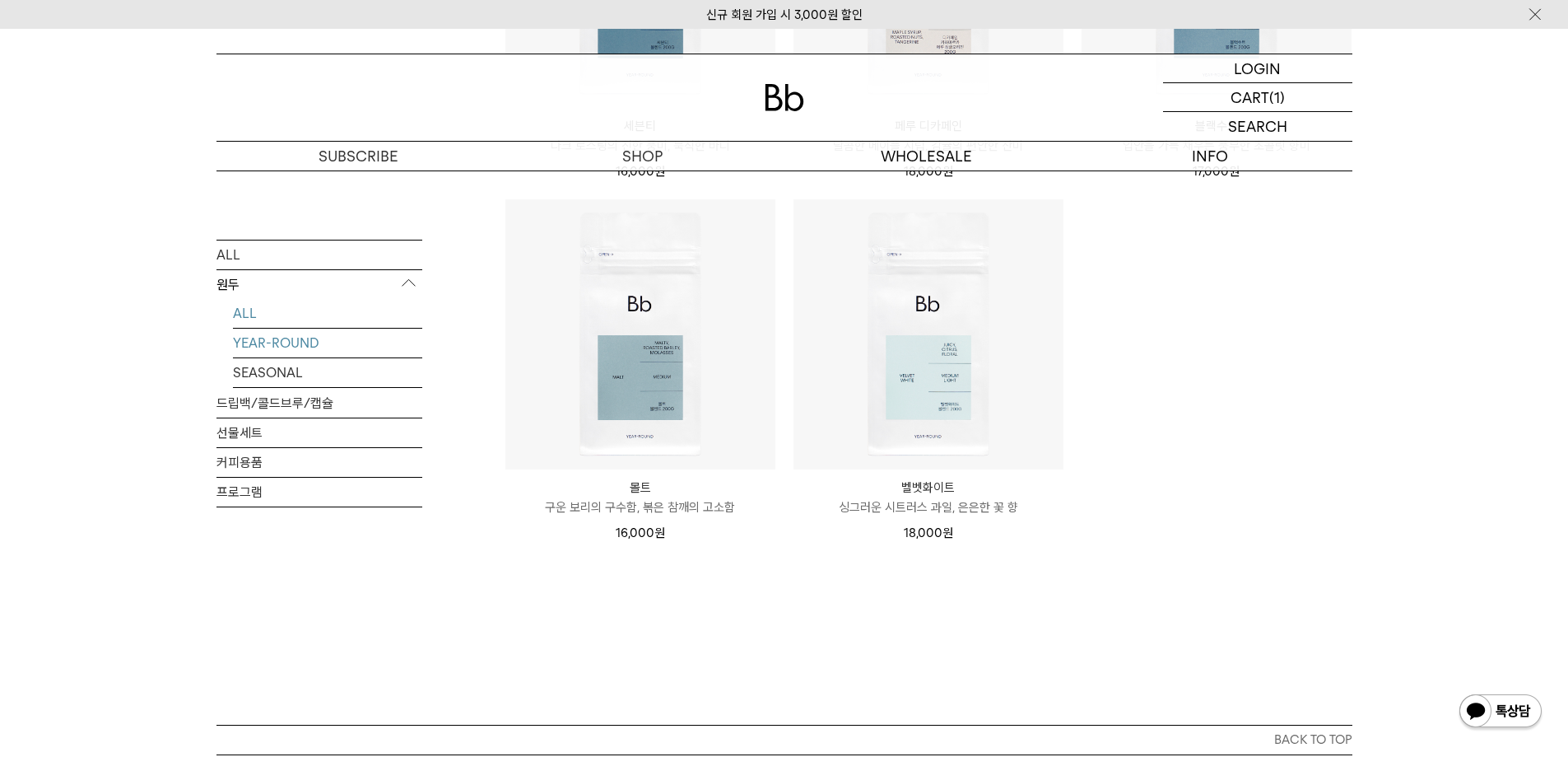
click at [307, 336] on link "YEAR-ROUND" at bounding box center [327, 341] width 189 height 29
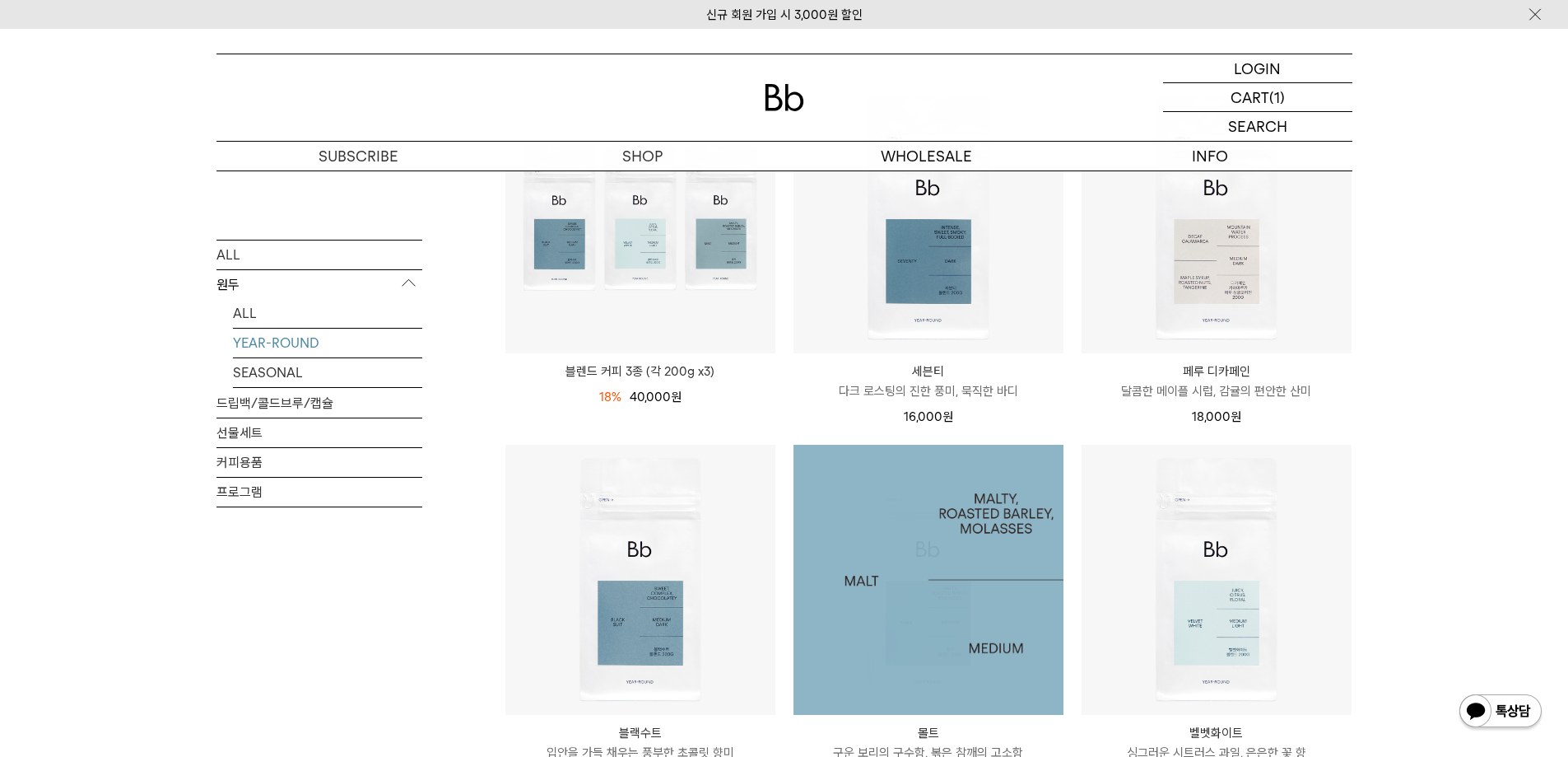
scroll to position [741, 0]
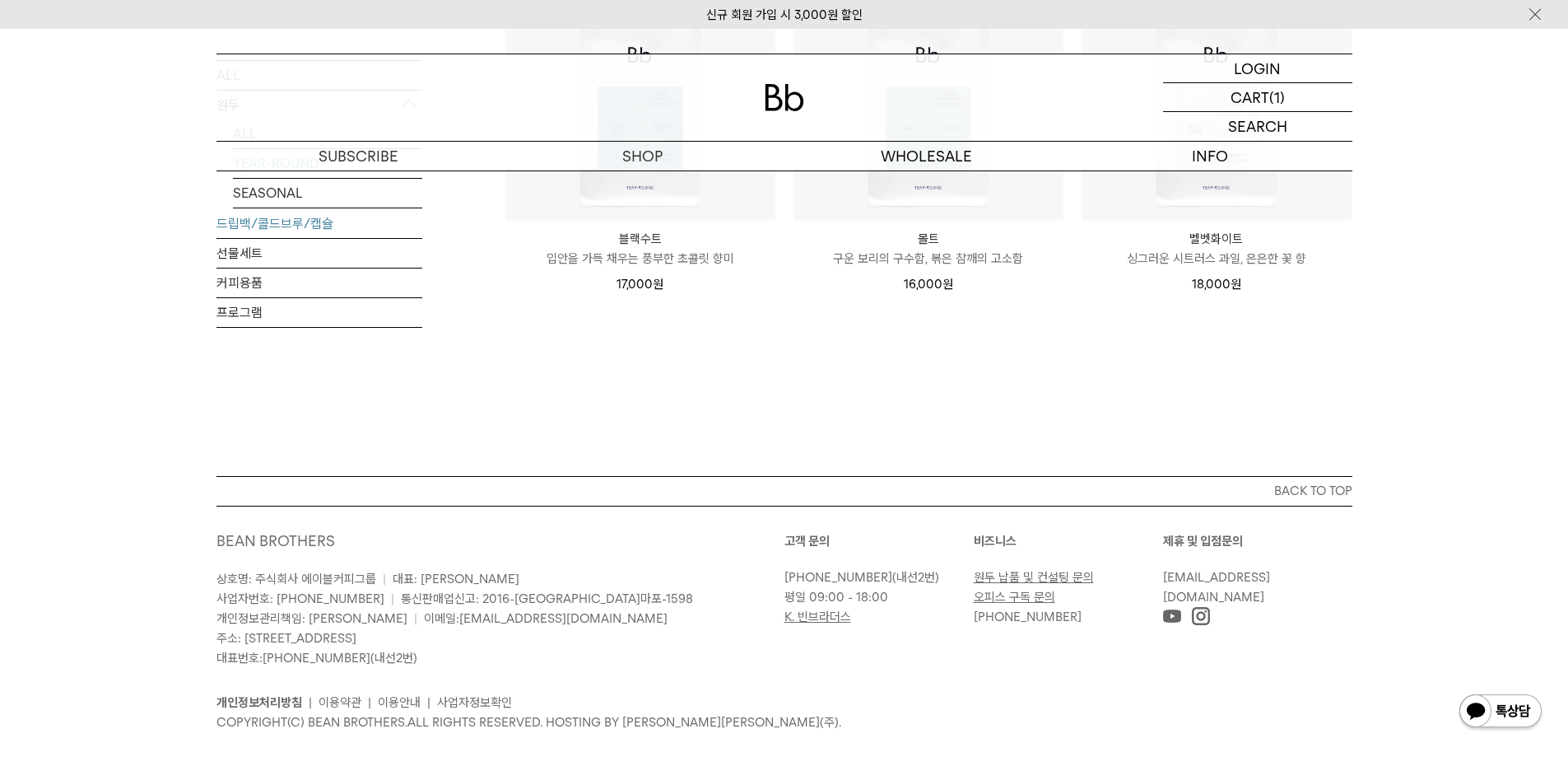
click at [261, 219] on link "드립백/콜드브루/캡슐" at bounding box center [319, 223] width 206 height 29
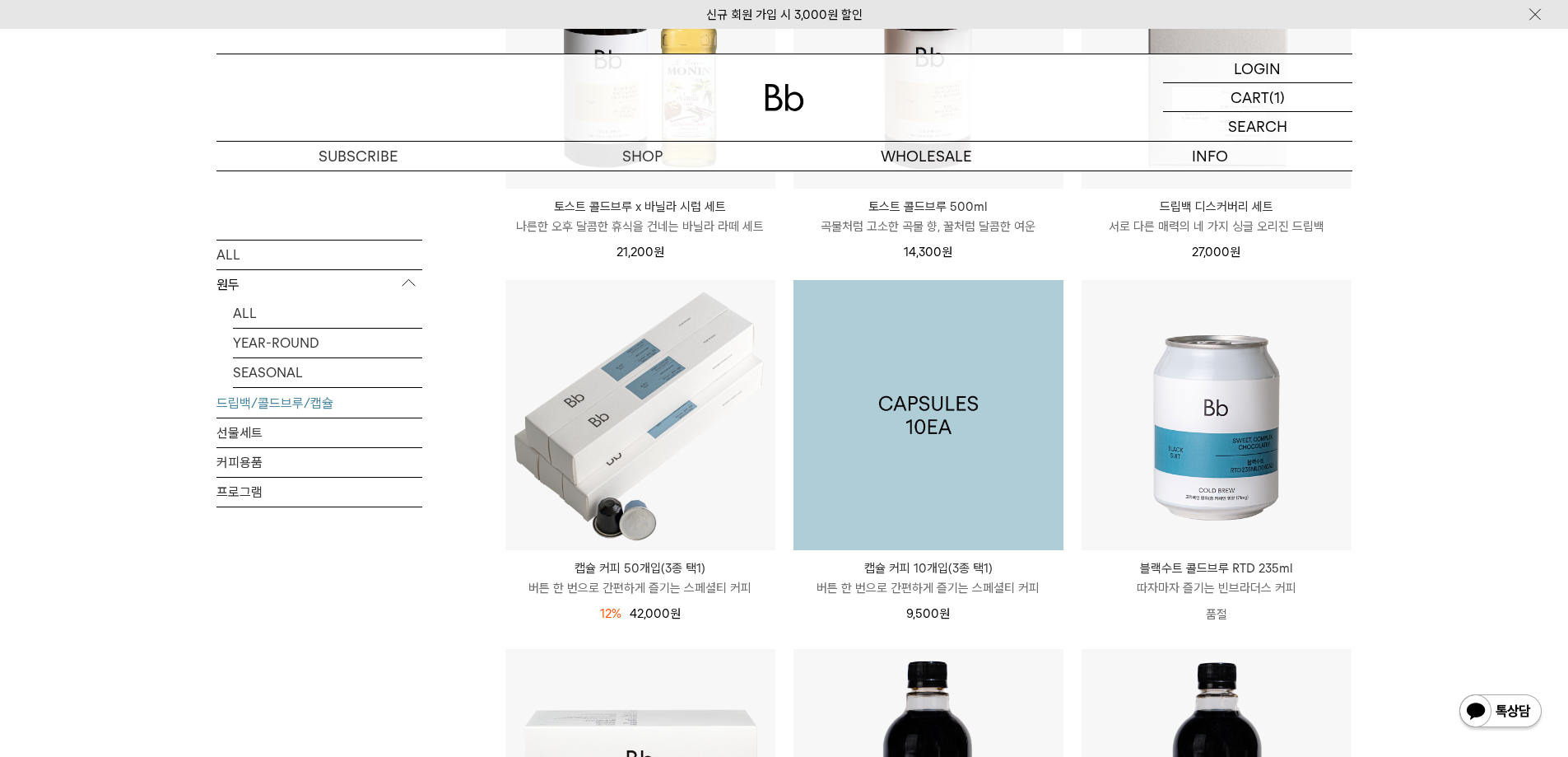
scroll to position [741, 0]
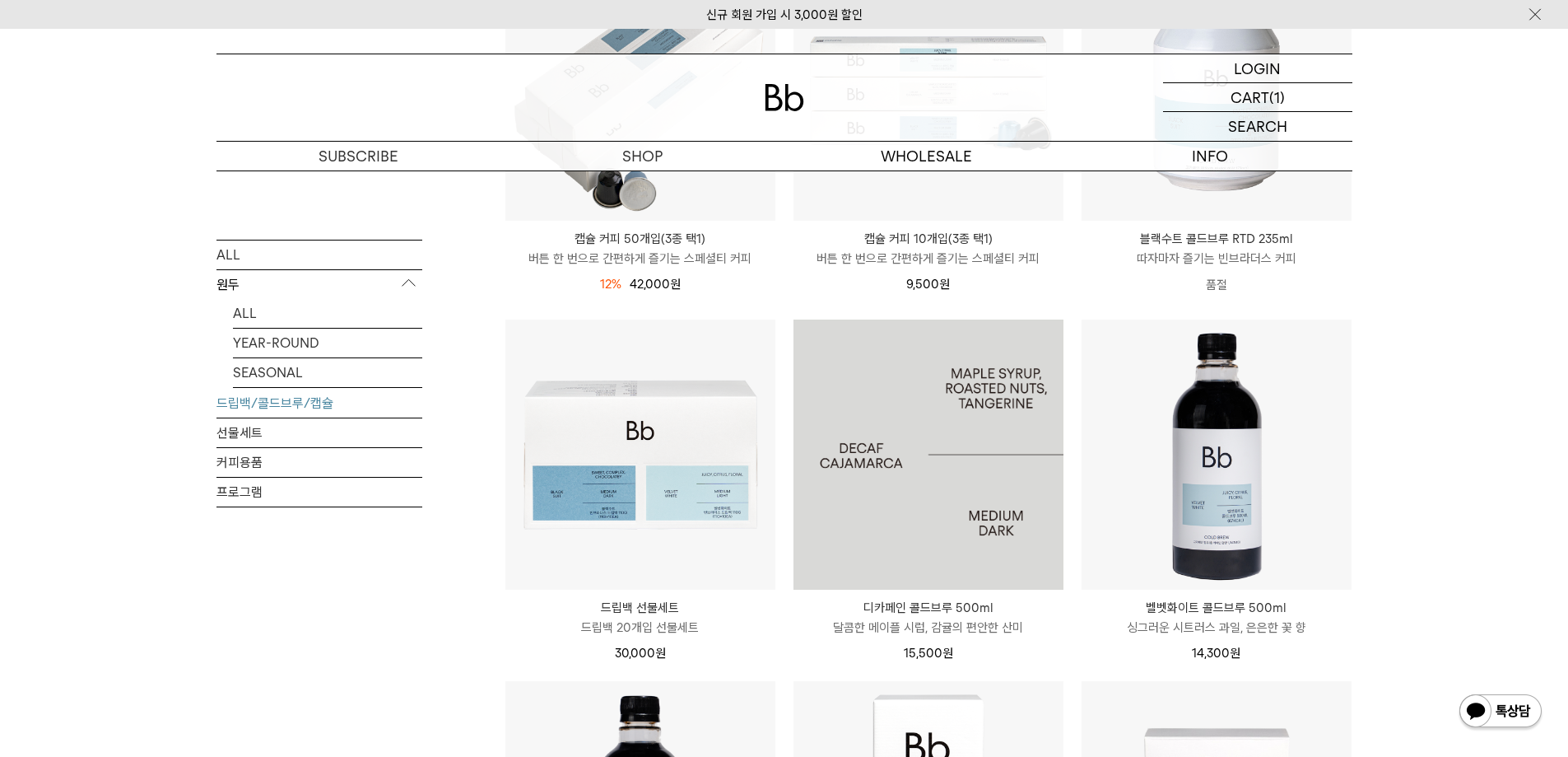
click at [944, 408] on img at bounding box center [928, 455] width 270 height 270
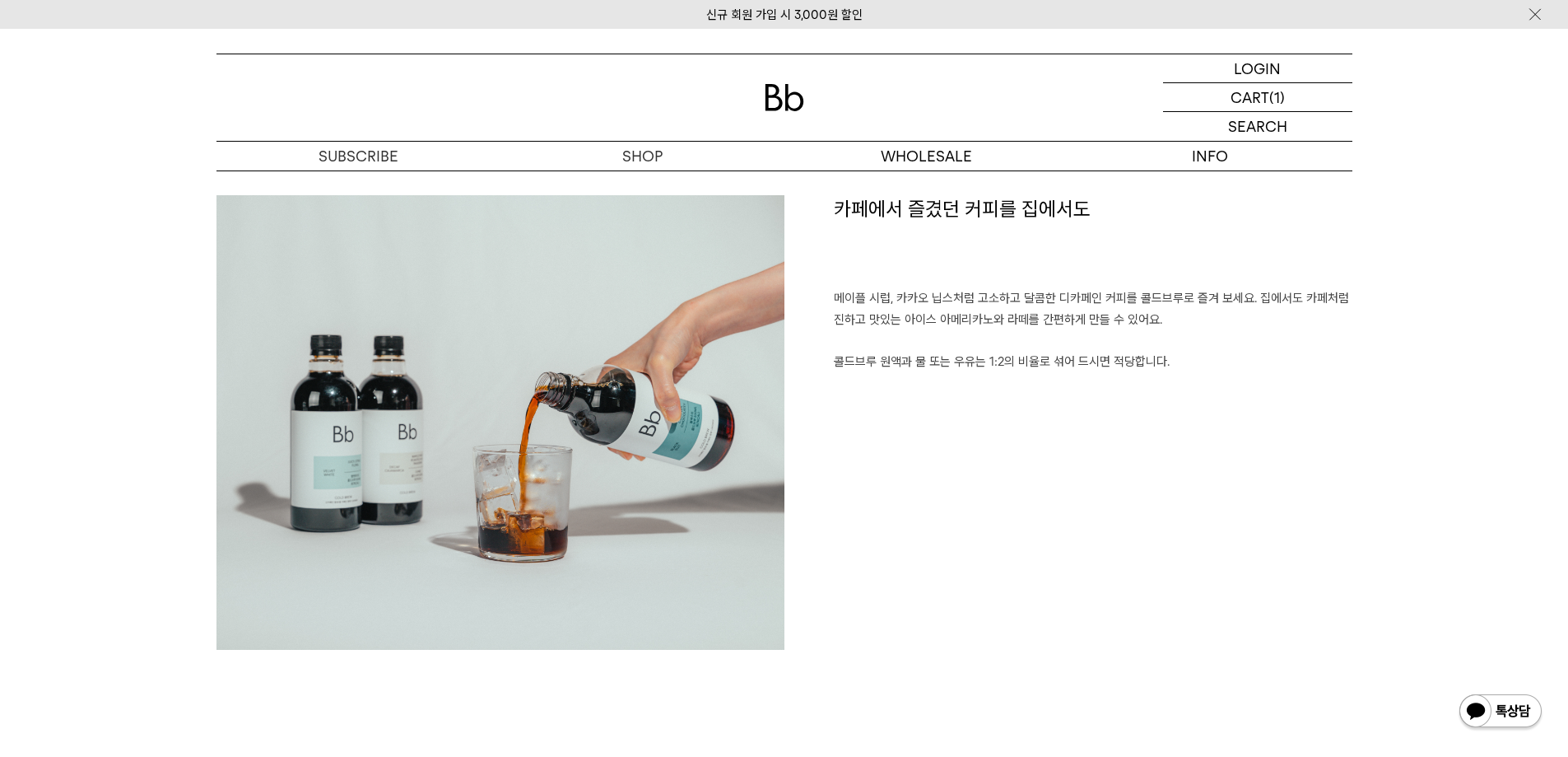
scroll to position [82, 0]
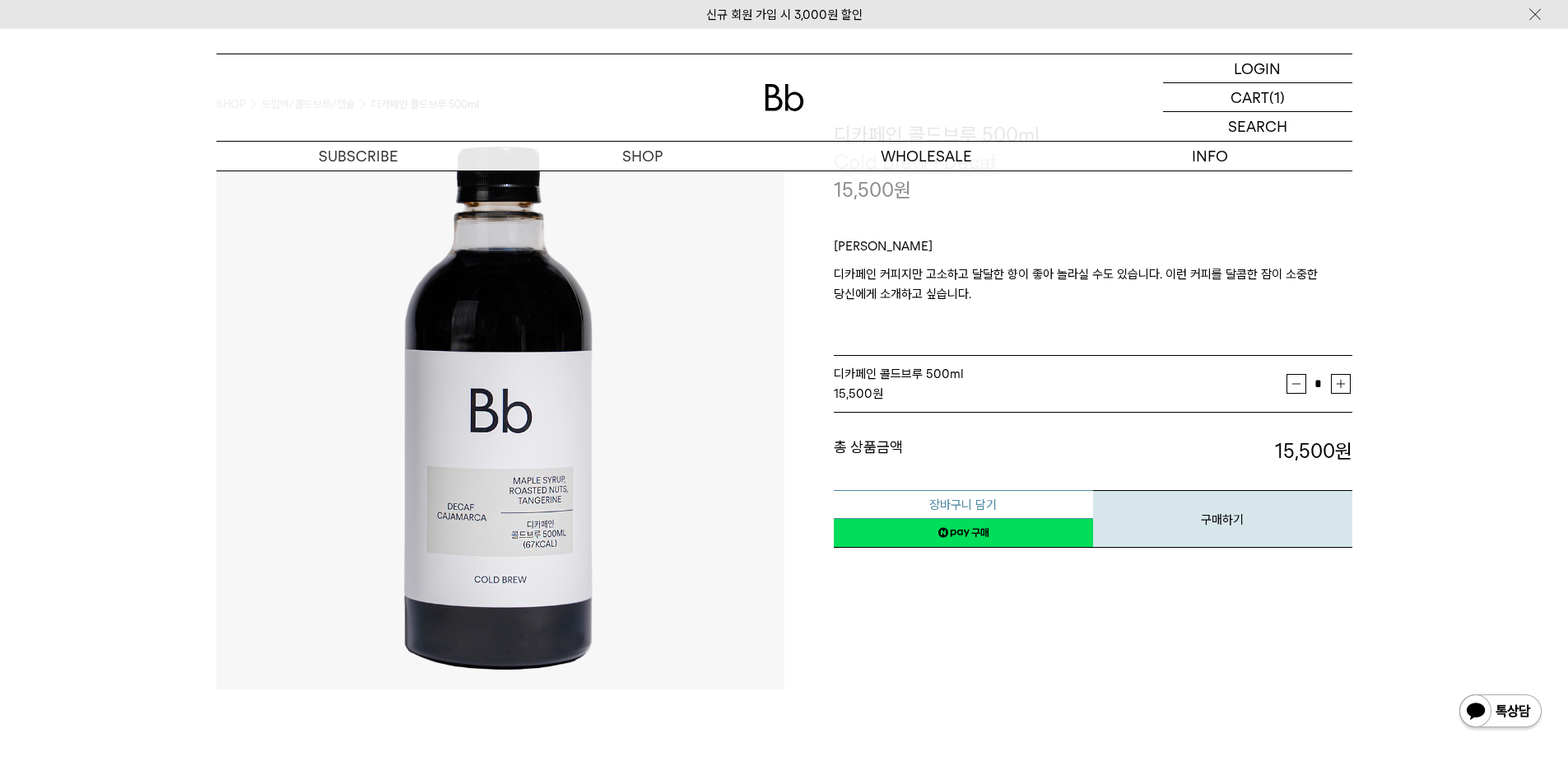
click at [950, 493] on button "장바구니 담기" at bounding box center [964, 503] width 259 height 29
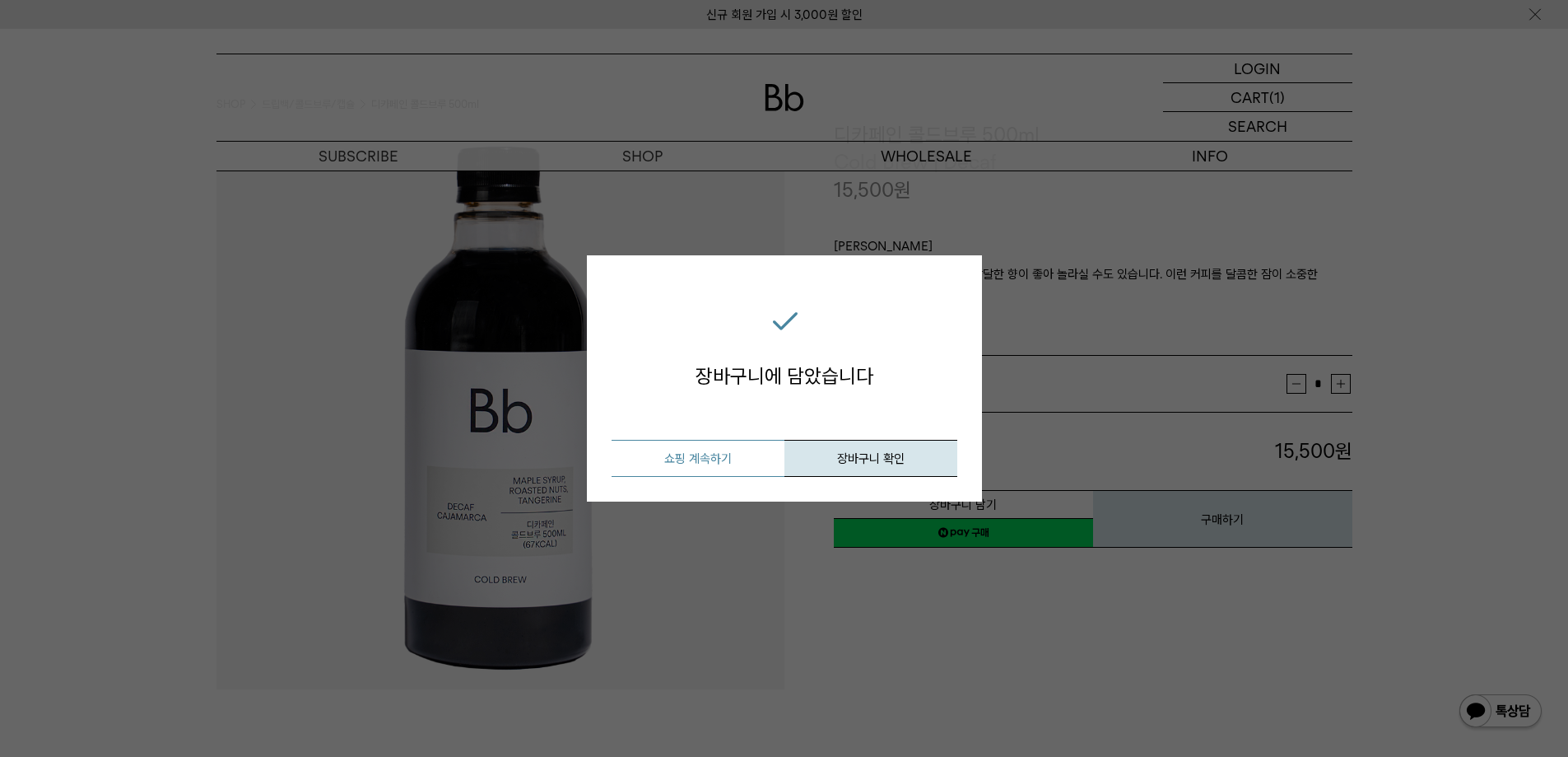
click at [759, 461] on button "쇼핑 계속하기" at bounding box center [697, 459] width 172 height 37
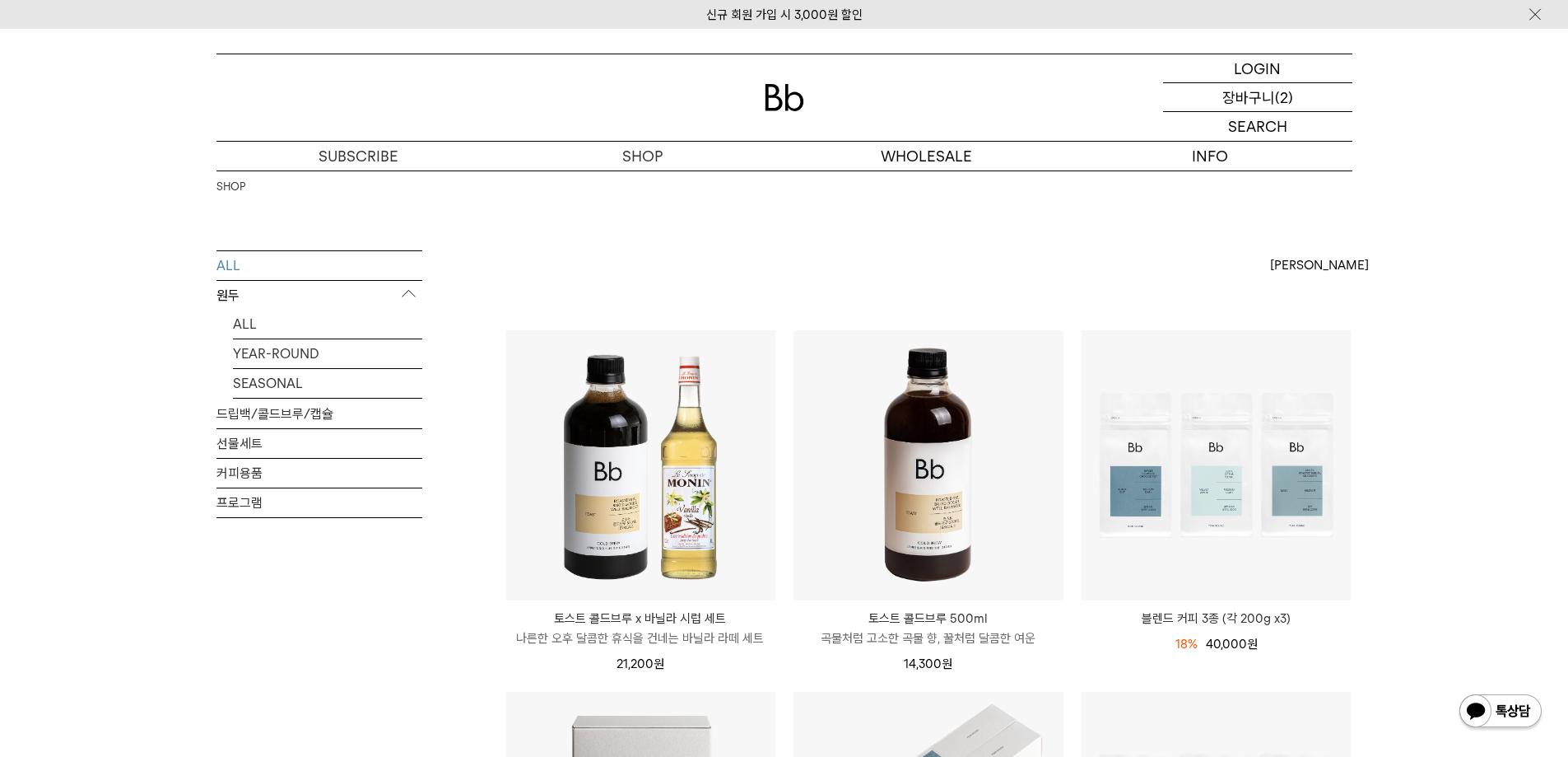
click at [1250, 84] on p "장바구니" at bounding box center [1248, 97] width 53 height 28
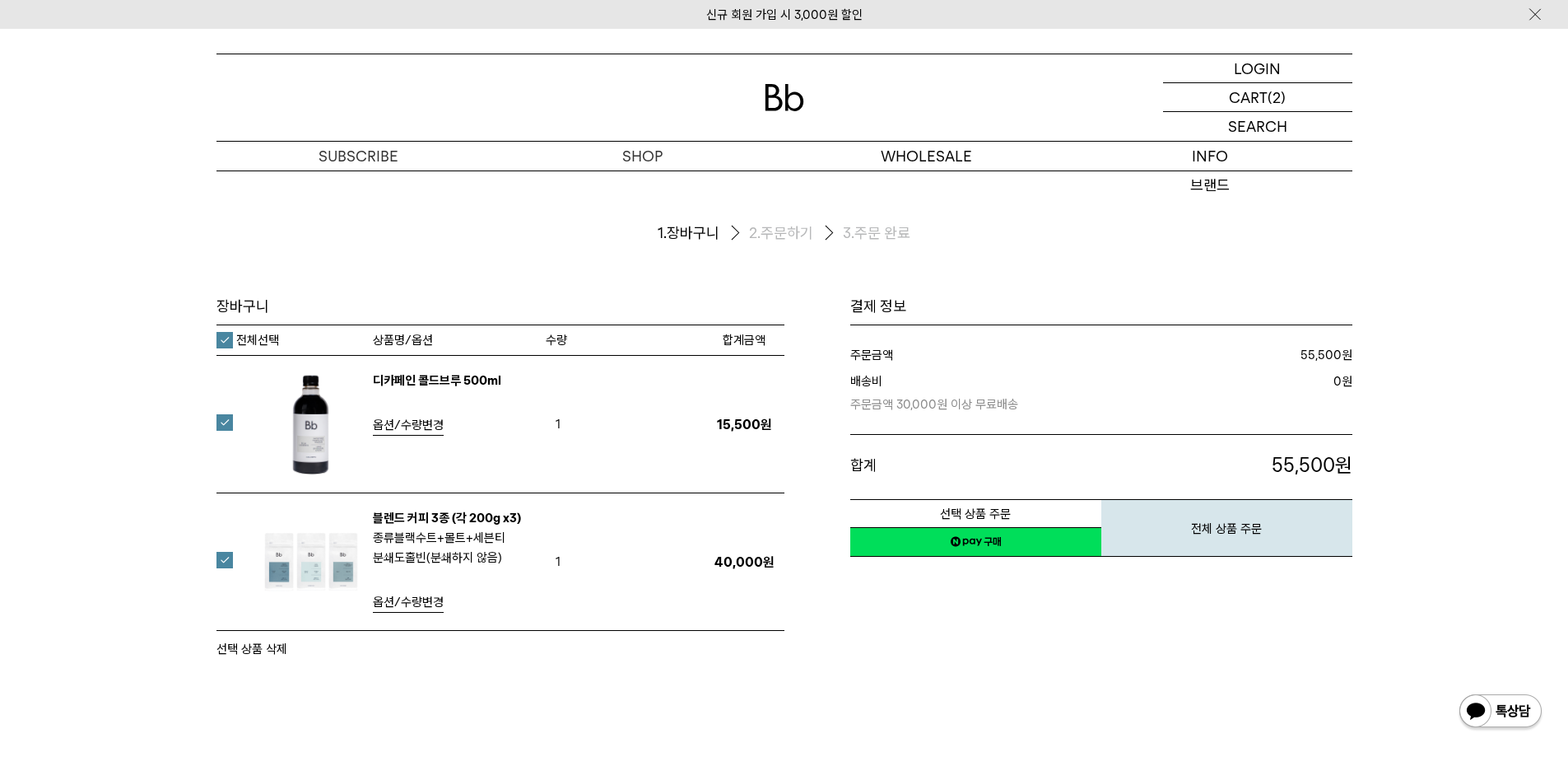
scroll to position [329, 0]
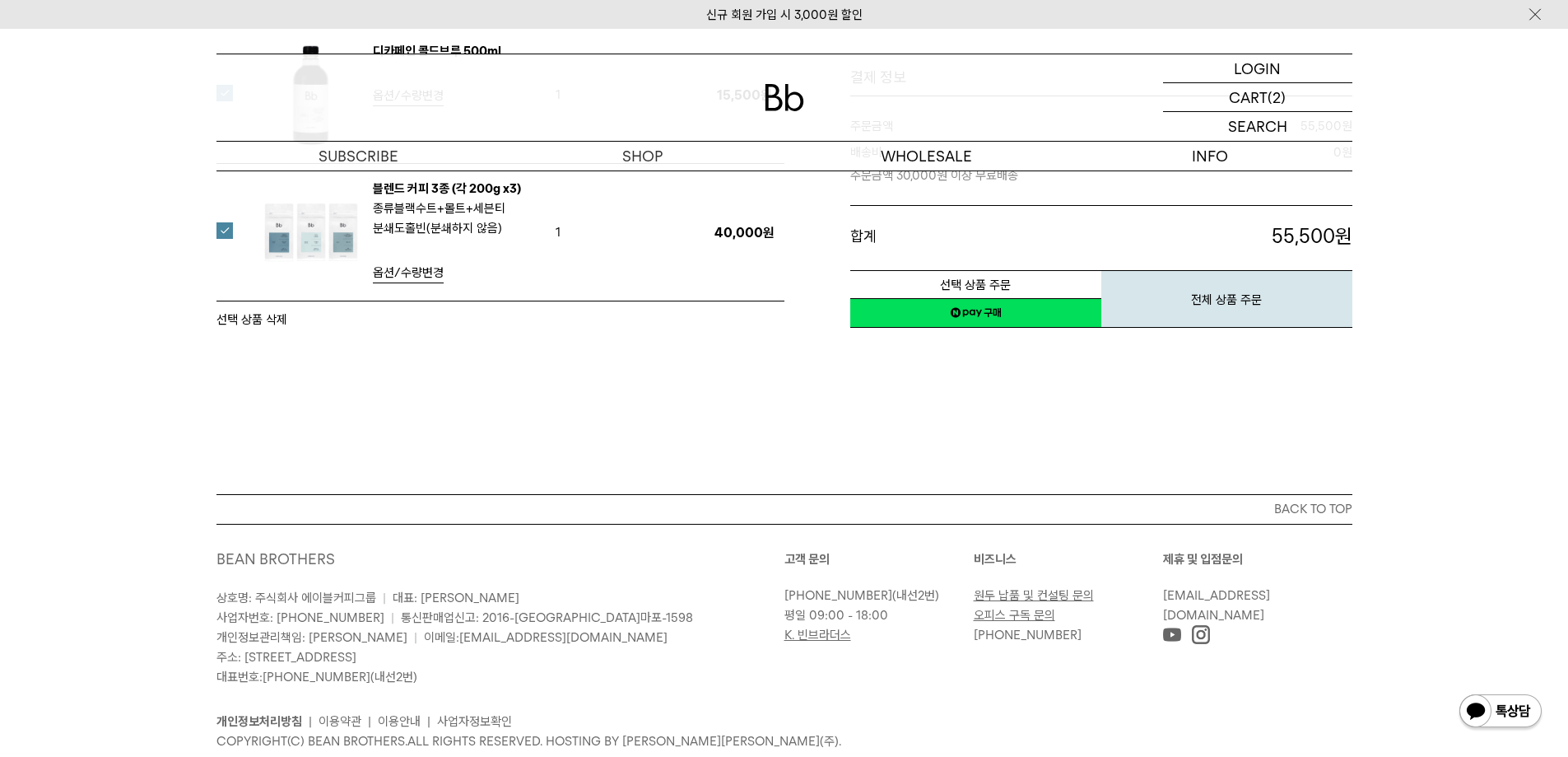
click at [989, 314] on link "네이버페이 구매하기" at bounding box center [975, 313] width 251 height 30
click at [991, 314] on link "네이버페이 구매하기" at bounding box center [975, 313] width 251 height 30
click at [915, 327] on link "네이버페이 구매하기" at bounding box center [975, 313] width 251 height 30
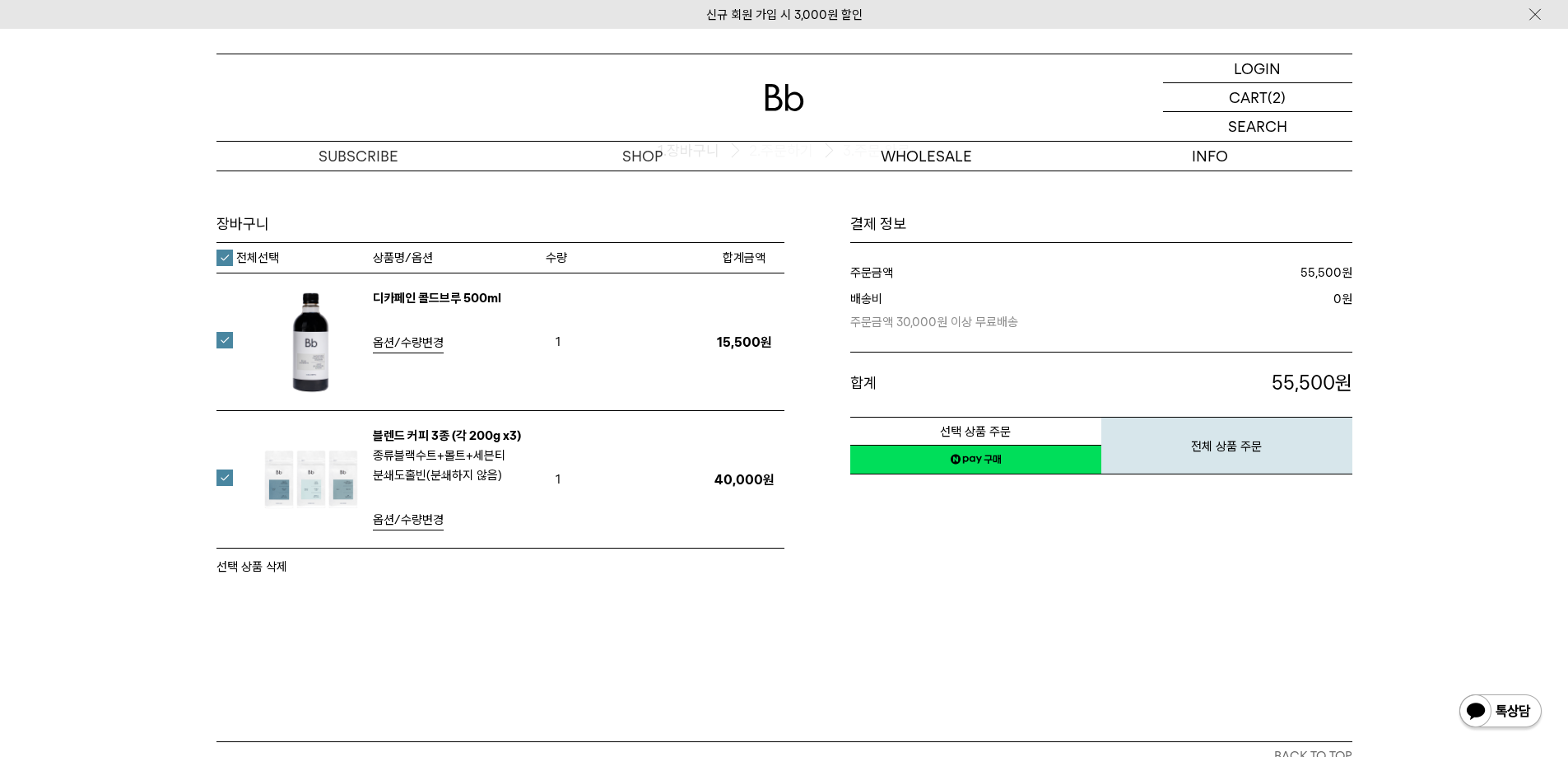
click at [256, 565] on button "선택 상품 삭제" at bounding box center [252, 566] width 71 height 20
click at [231, 336] on tr "디카페인 콜드브루 500ml 옵션/수량변경 1 15,500원 15,500원" at bounding box center [500, 341] width 568 height 137
click at [223, 339] on label at bounding box center [234, 340] width 36 height 17
drag, startPoint x: 251, startPoint y: 567, endPoint x: 881, endPoint y: 60, distance: 808.7
click at [251, 566] on button "선택 상품 삭제" at bounding box center [252, 566] width 71 height 20
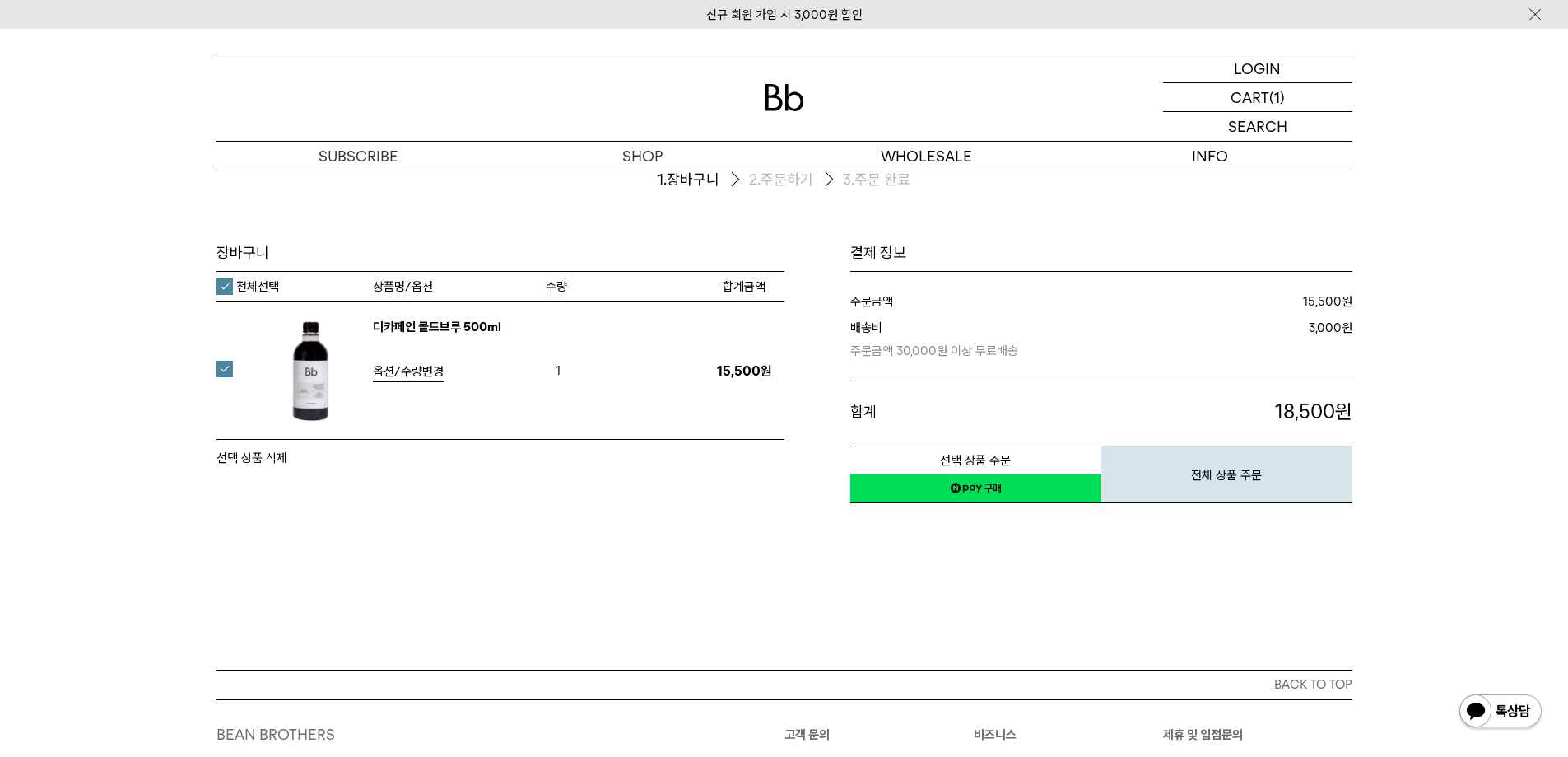
scroll to position [82, 0]
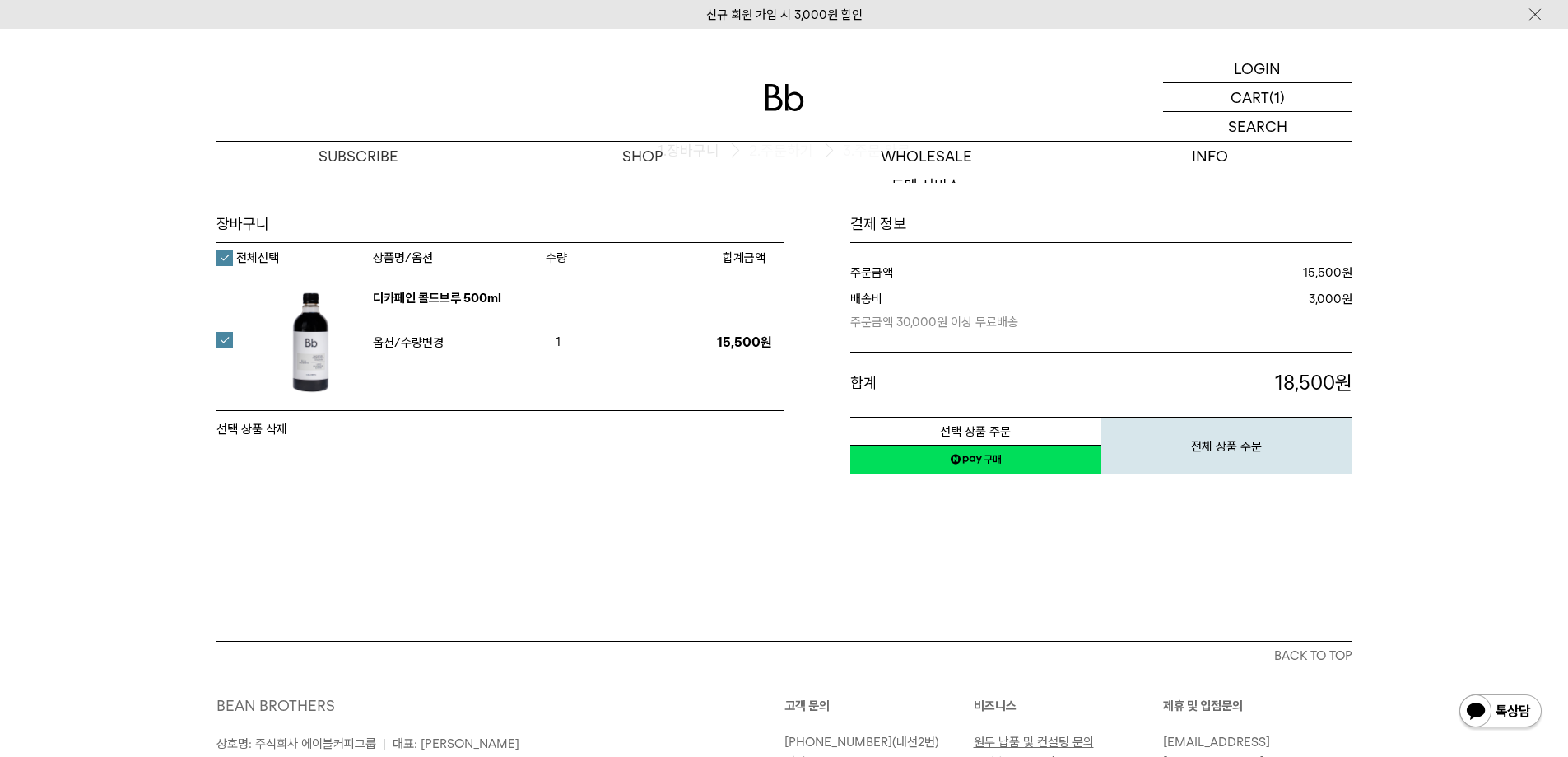
click at [787, 93] on img at bounding box center [784, 97] width 39 height 27
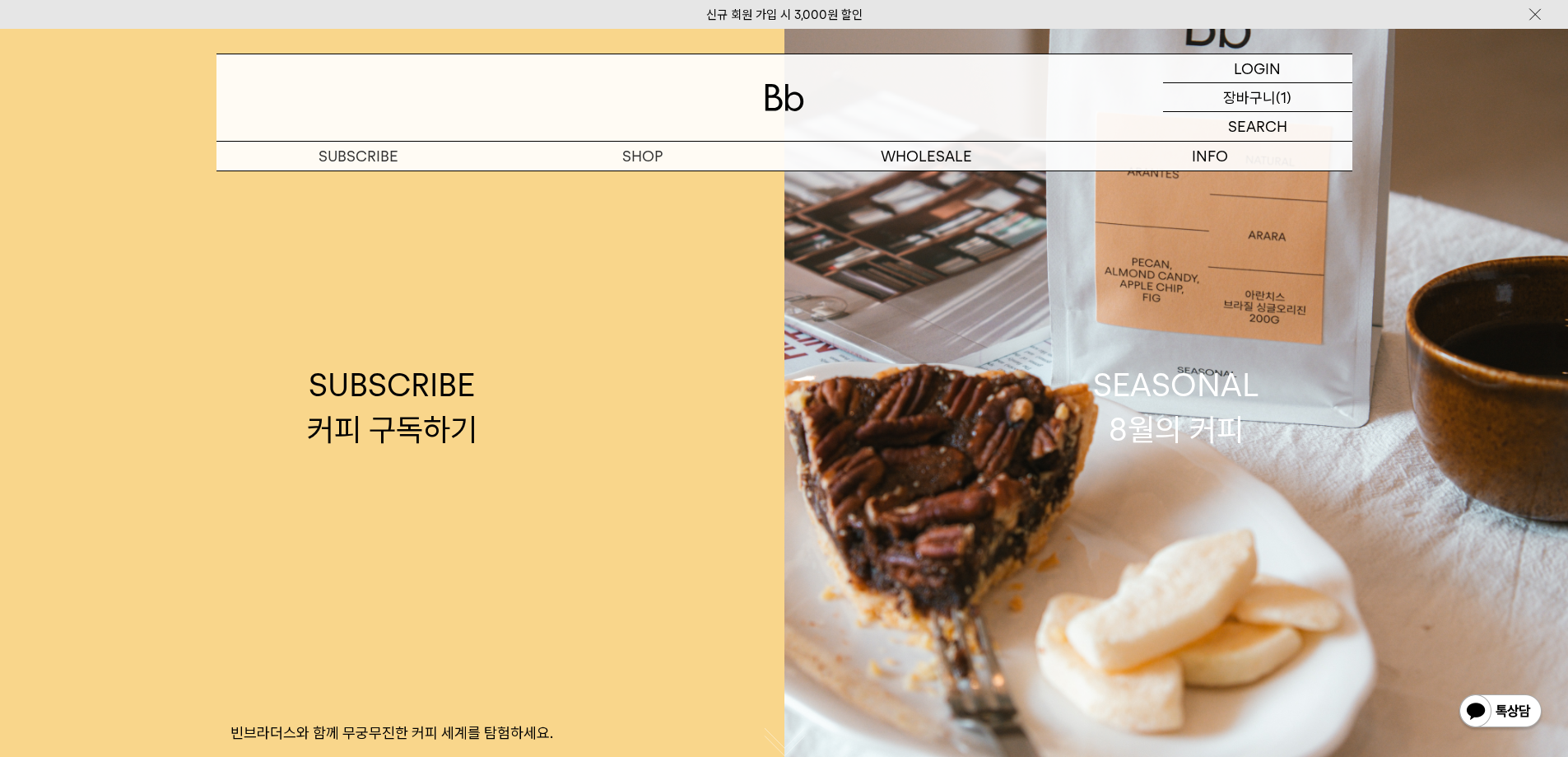
click at [1264, 94] on p "장바구니" at bounding box center [1249, 97] width 53 height 28
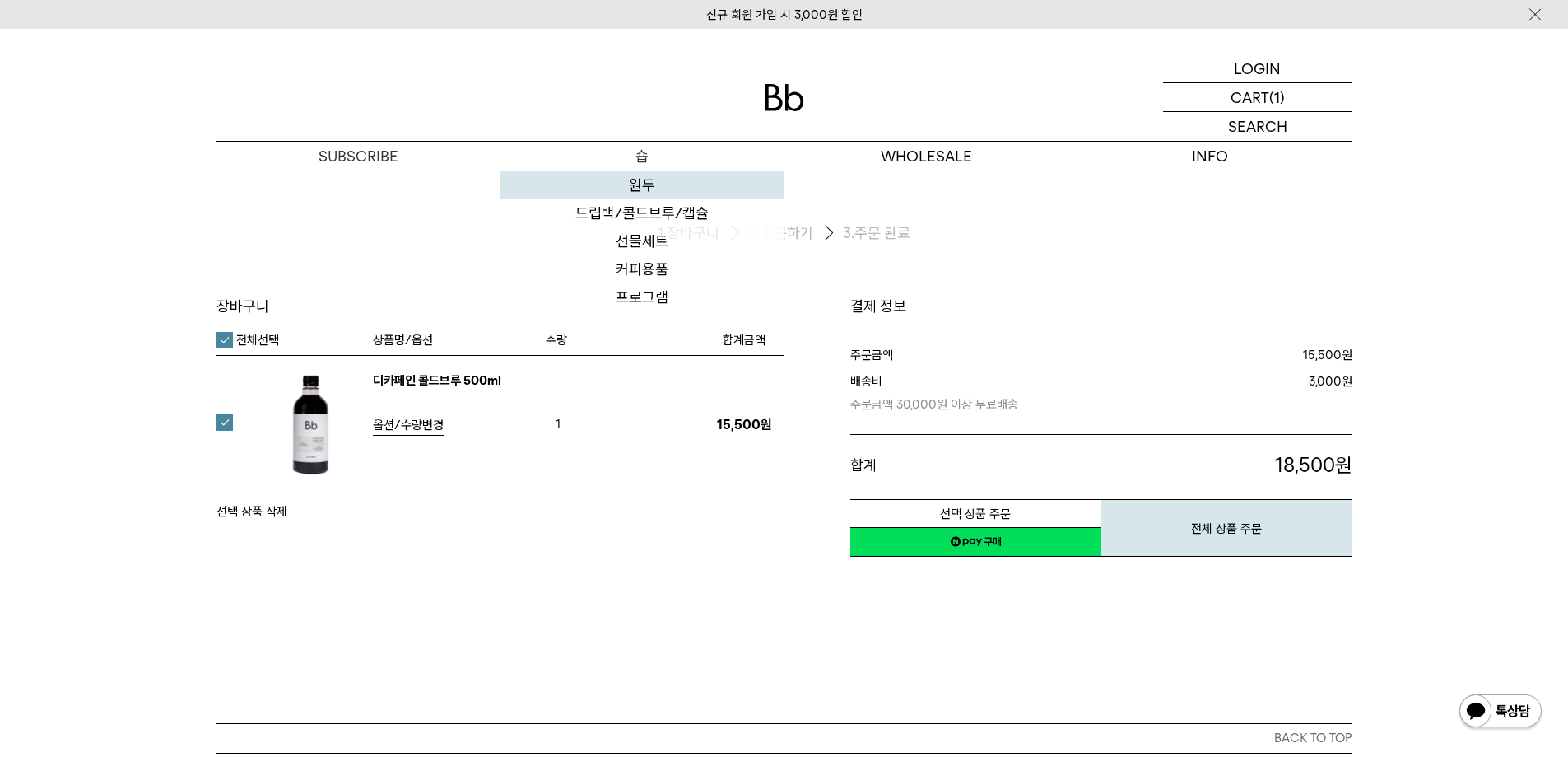
click at [642, 180] on link "원두" at bounding box center [642, 186] width 284 height 28
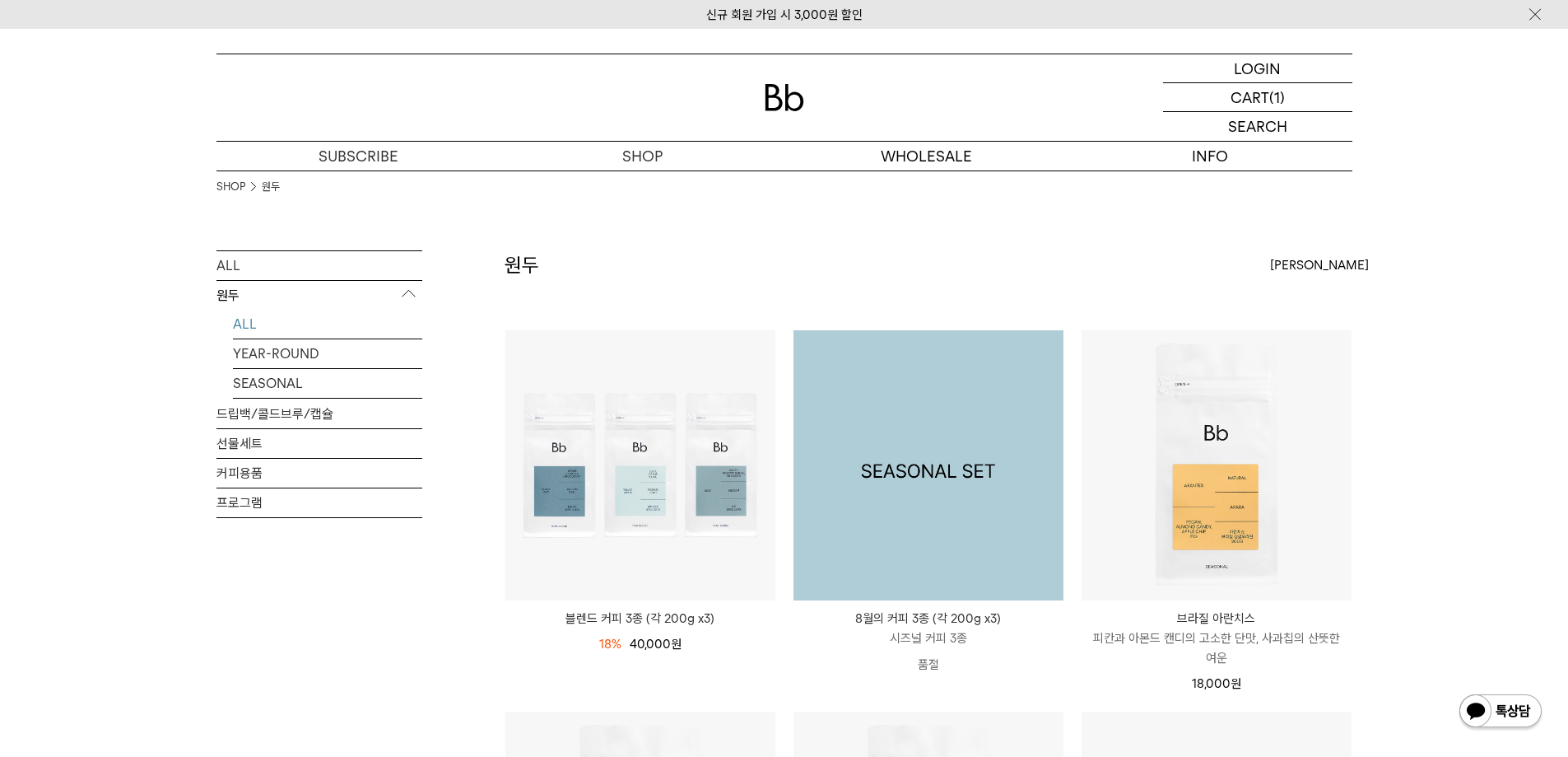
click at [945, 492] on img at bounding box center [928, 465] width 270 height 270
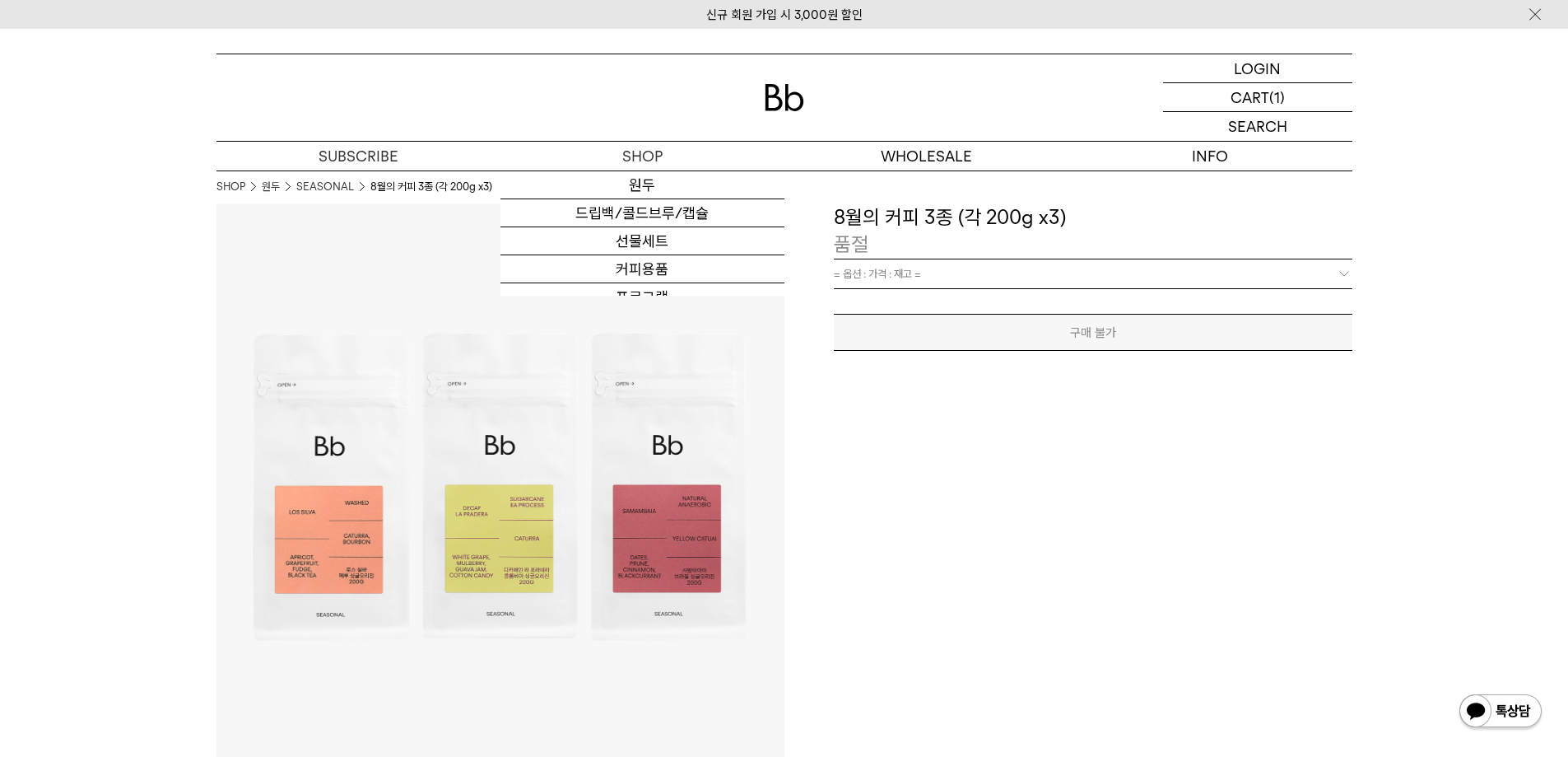
click at [785, 79] on div at bounding box center [784, 97] width 1136 height 87
click at [785, 89] on img at bounding box center [784, 97] width 39 height 27
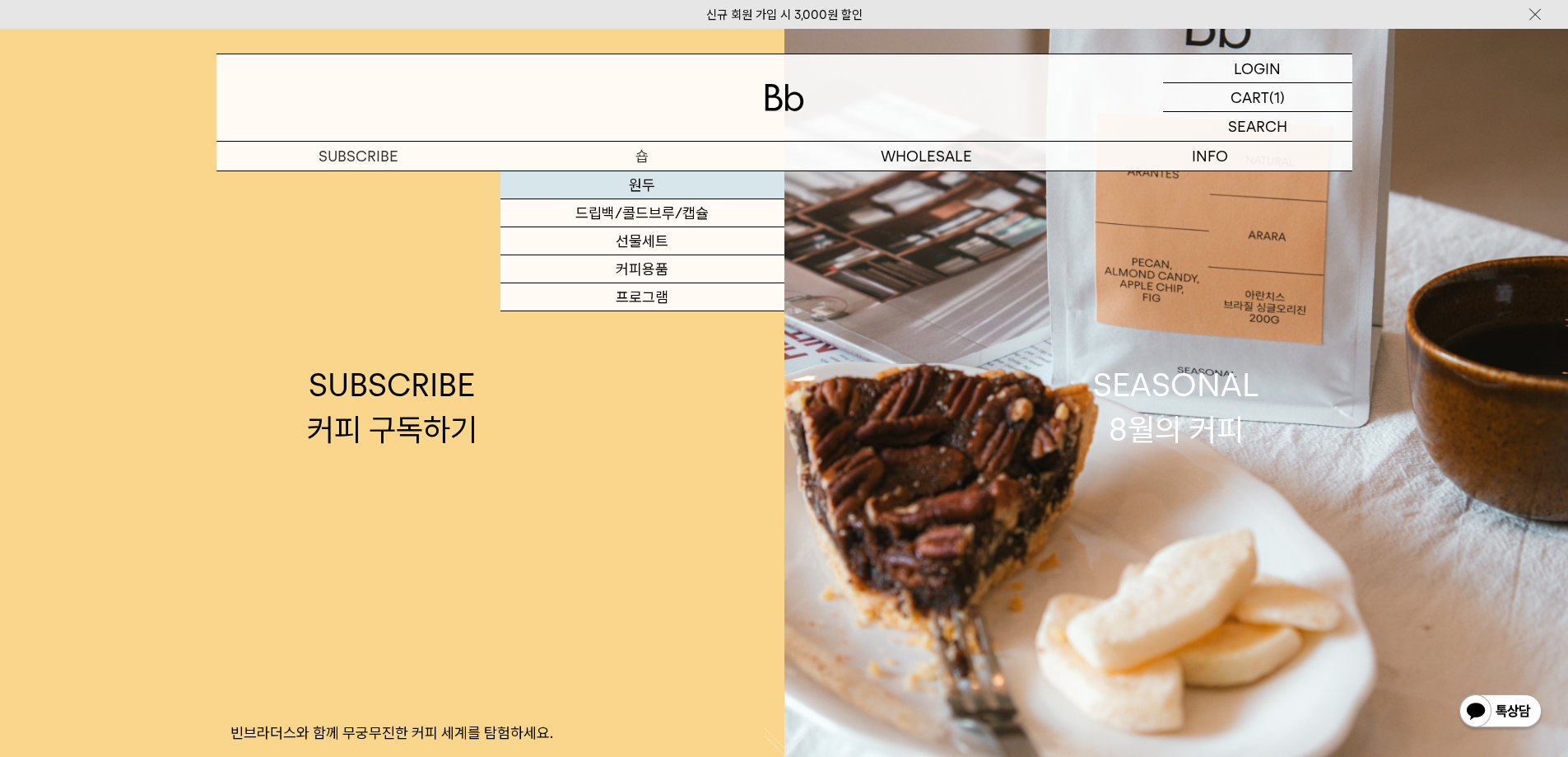
click at [635, 186] on link "원두" at bounding box center [642, 186] width 284 height 28
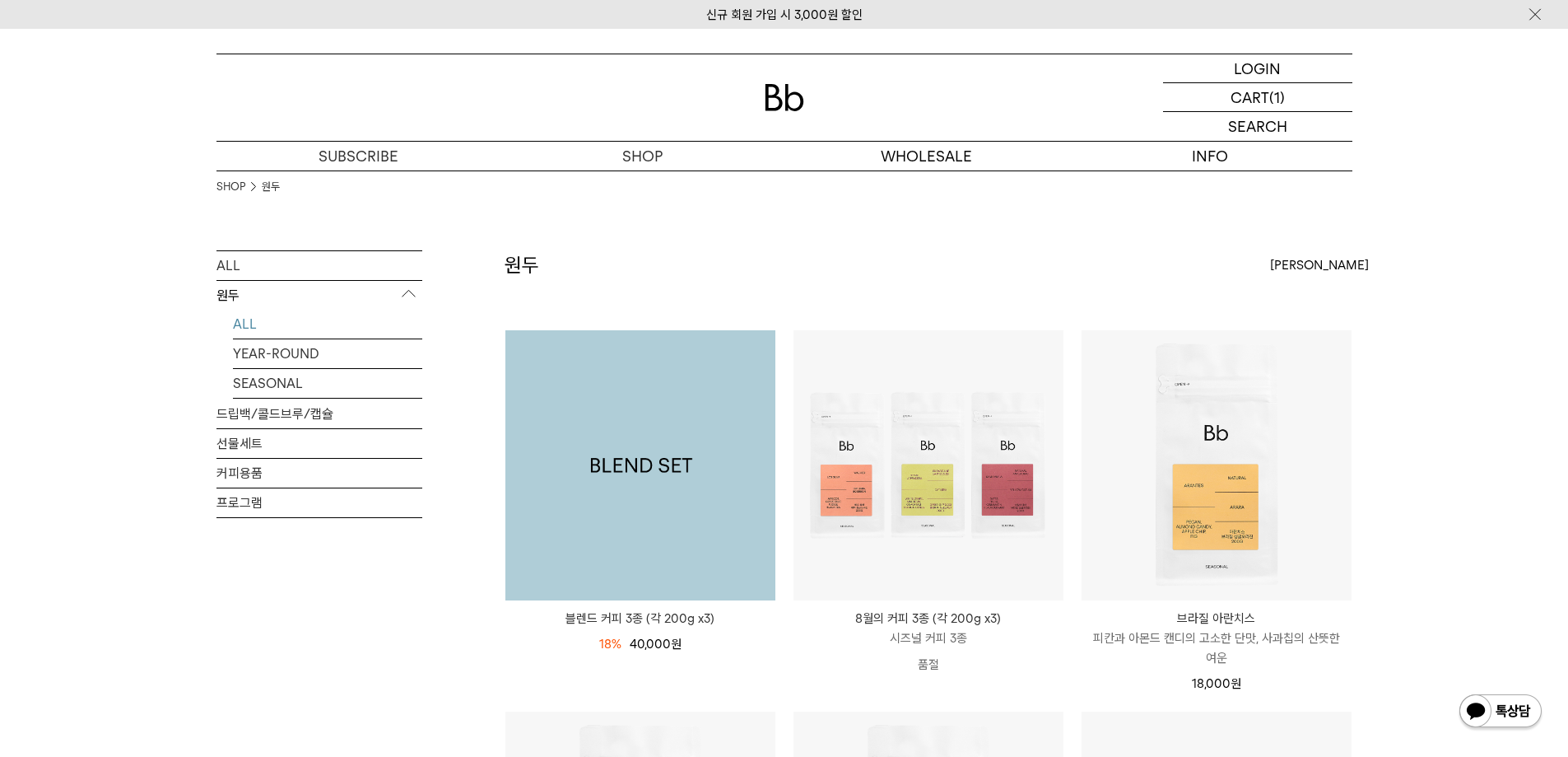
click at [684, 534] on img at bounding box center [640, 465] width 270 height 270
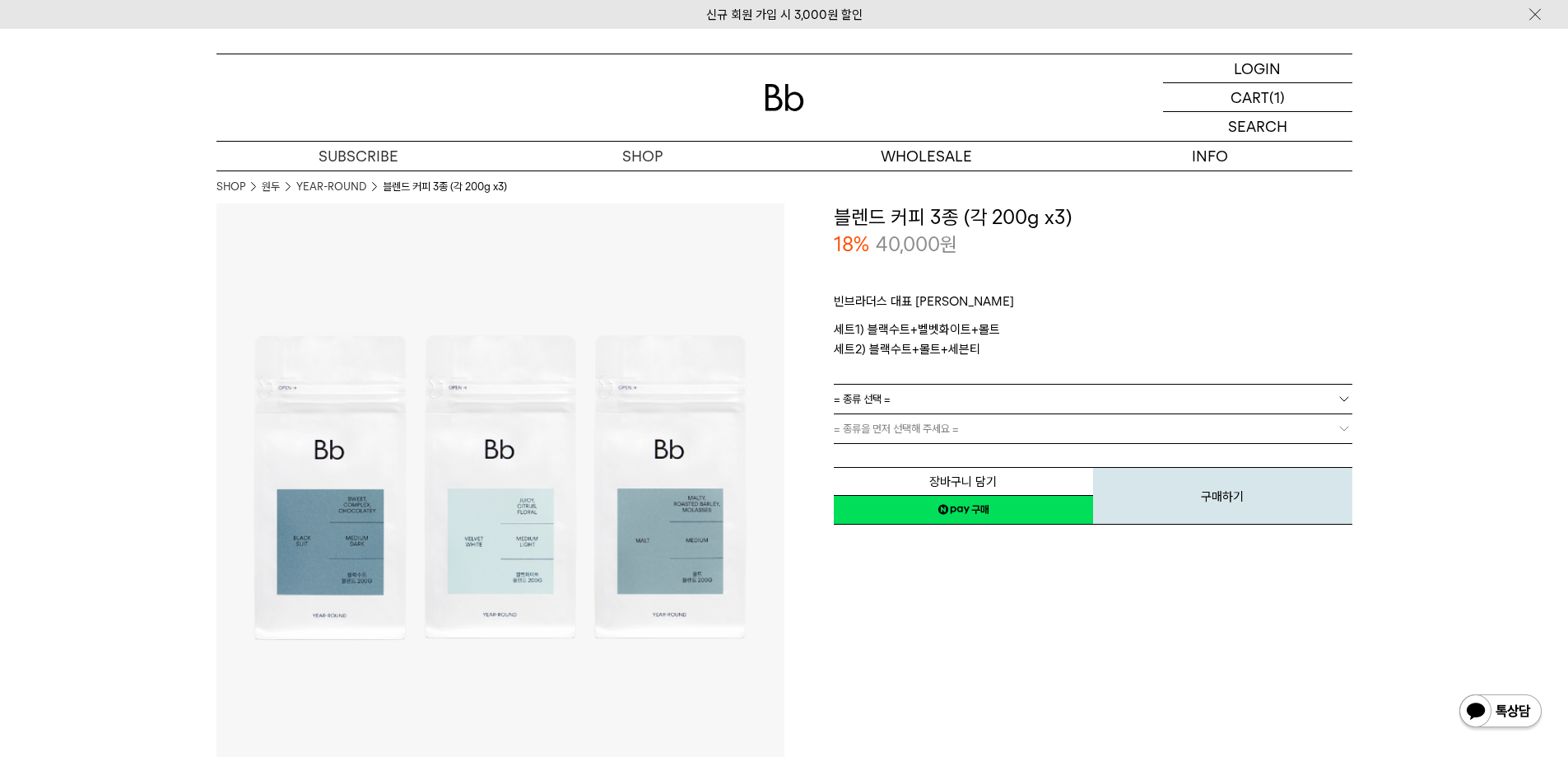
click at [948, 405] on link "= 종류 선택 =" at bounding box center [1093, 398] width 518 height 29
click at [922, 454] on li "블랙수트+몰트+세븐티" at bounding box center [1101, 459] width 502 height 30
click at [936, 426] on link "= 분쇄도 선택 =" at bounding box center [1093, 428] width 518 height 29
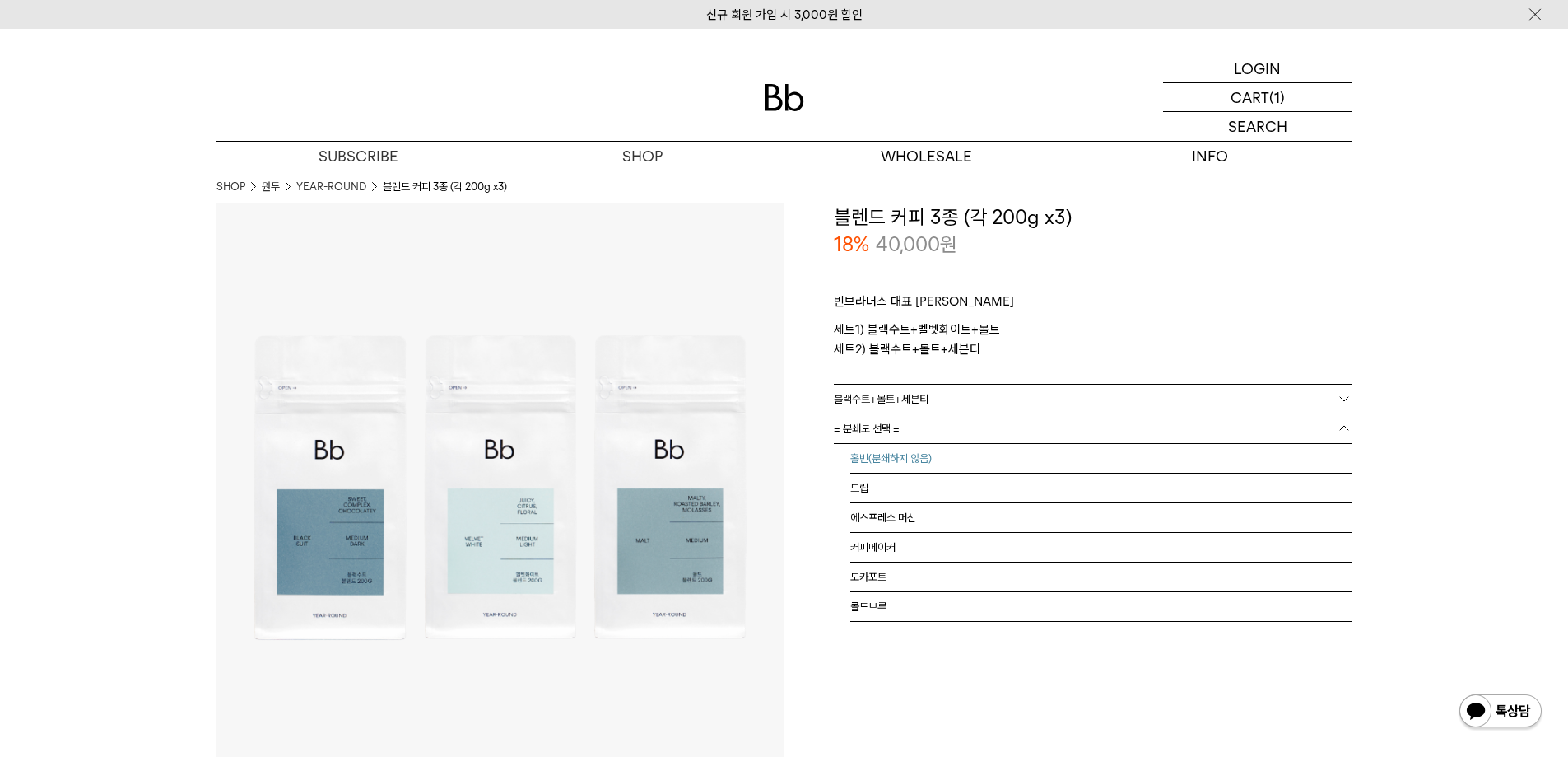
click at [901, 460] on li "홀빈(분쇄하지 않음)" at bounding box center [1101, 459] width 502 height 30
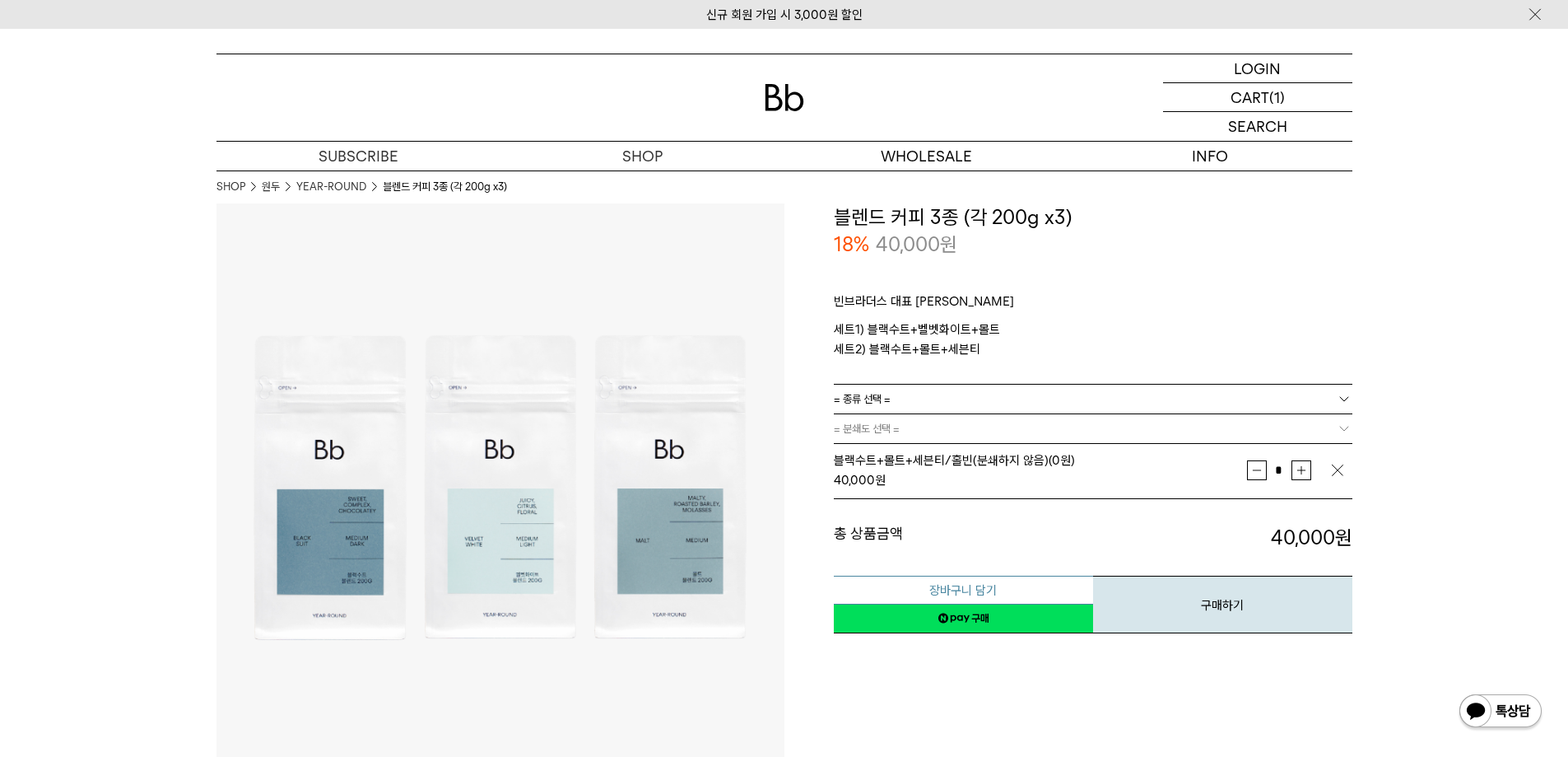
click at [969, 587] on button "장바구니 담기" at bounding box center [964, 589] width 259 height 29
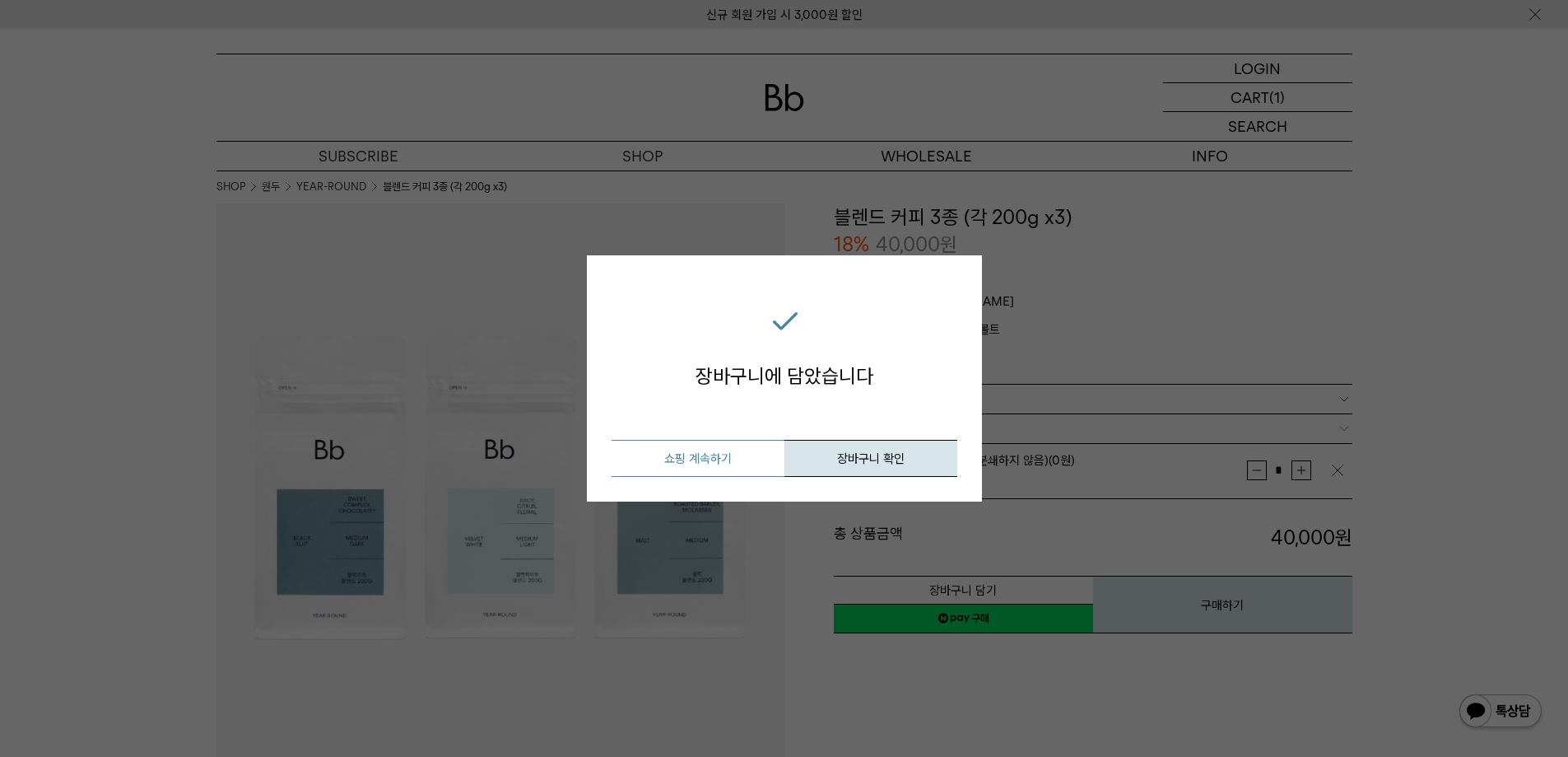
click at [762, 459] on button "쇼핑 계속하기" at bounding box center [697, 459] width 172 height 37
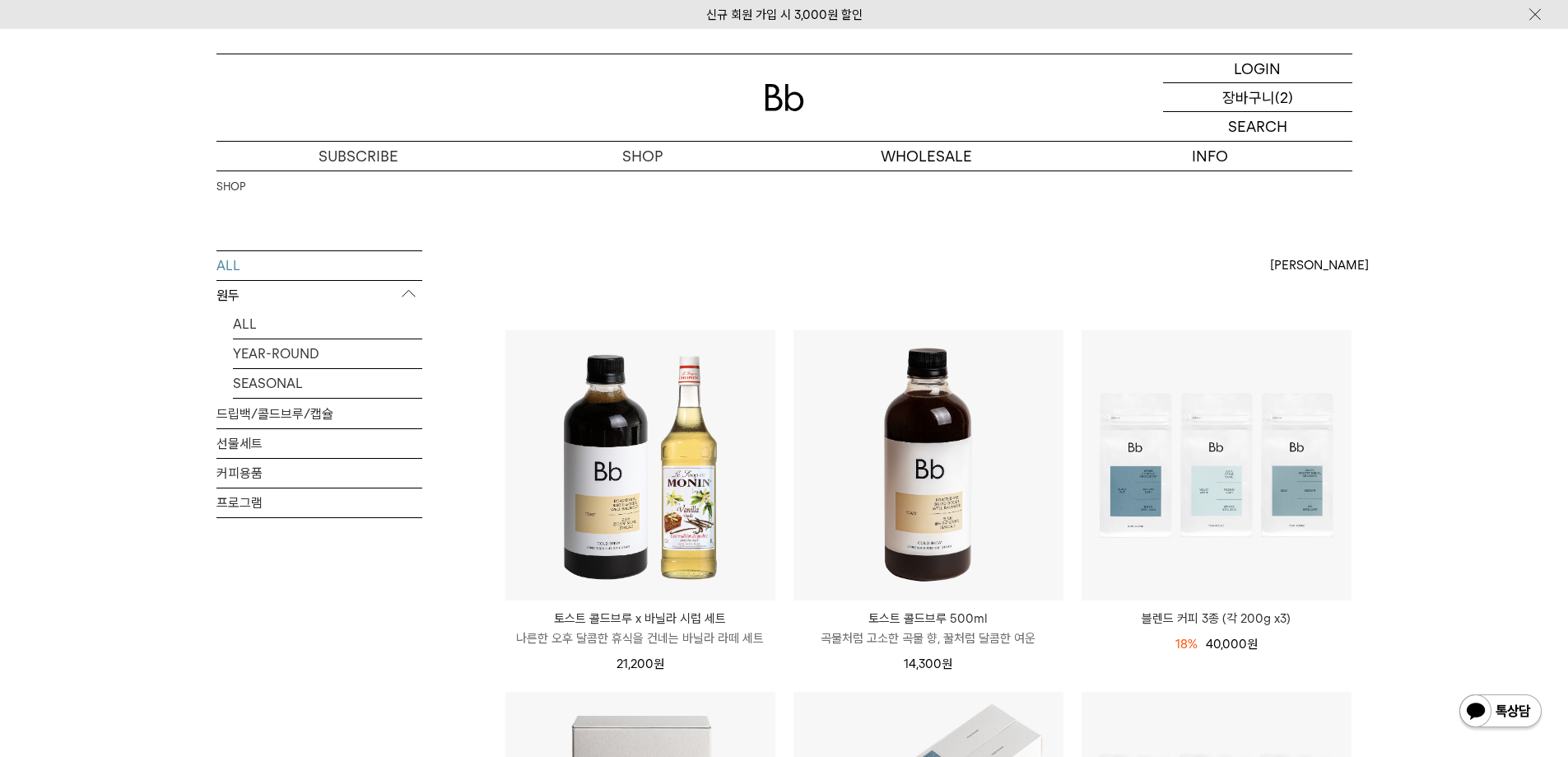
click at [1245, 98] on p "장바구니" at bounding box center [1248, 97] width 53 height 28
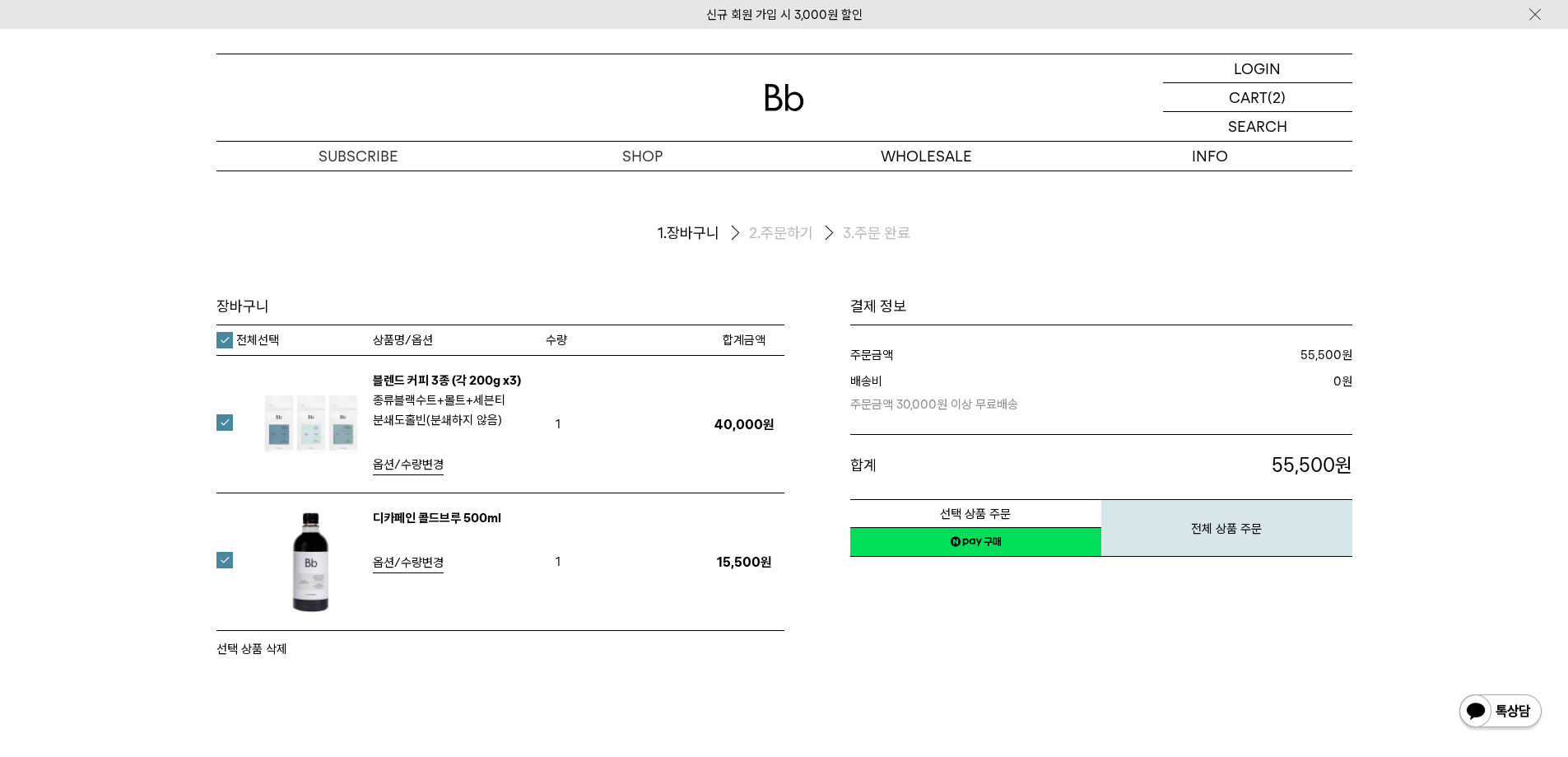
click at [1005, 544] on link "네이버페이 구매하기" at bounding box center [975, 542] width 251 height 30
